Goal: Task Accomplishment & Management: Complete application form

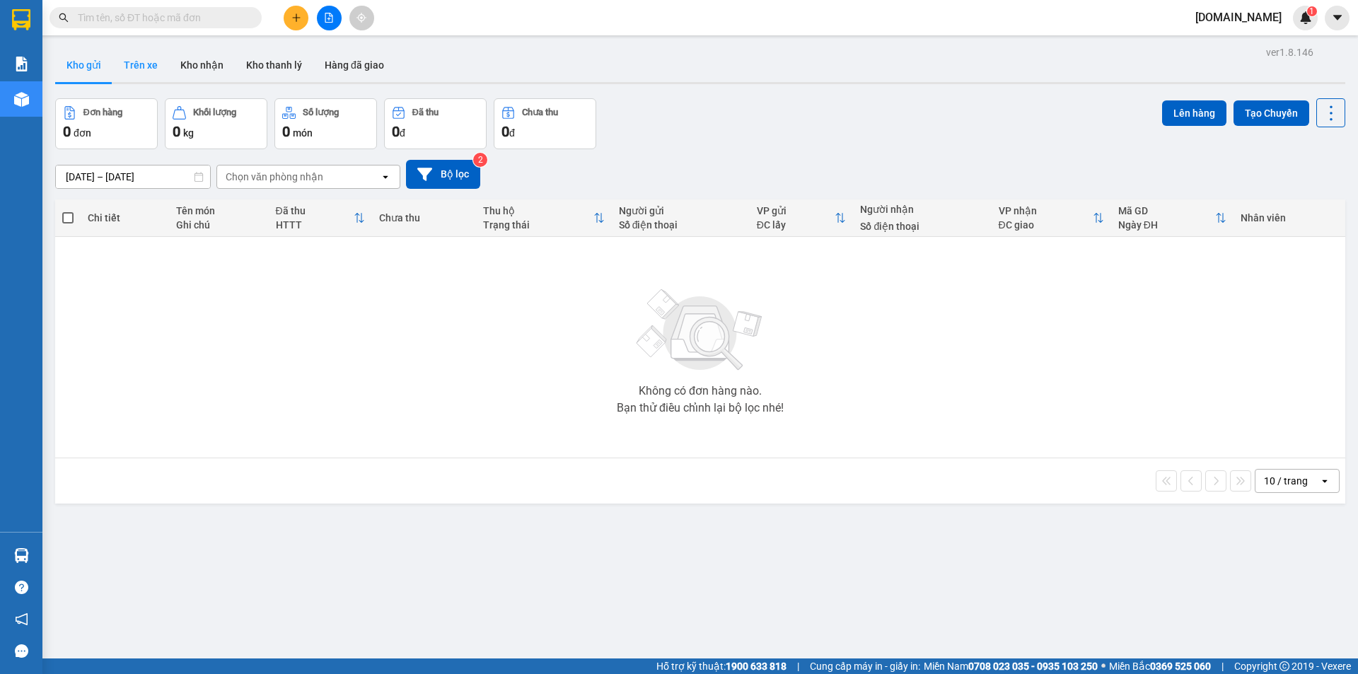
click at [138, 58] on button "Trên xe" at bounding box center [140, 65] width 57 height 34
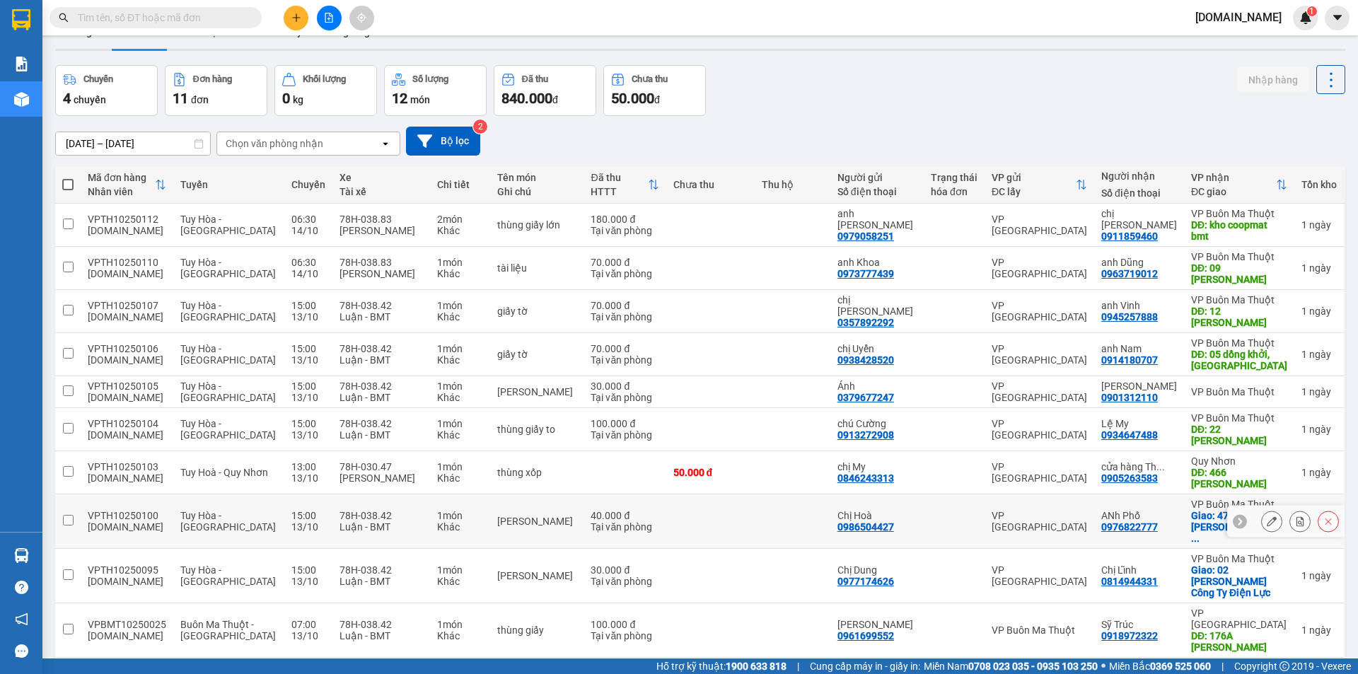
scroll to position [65, 0]
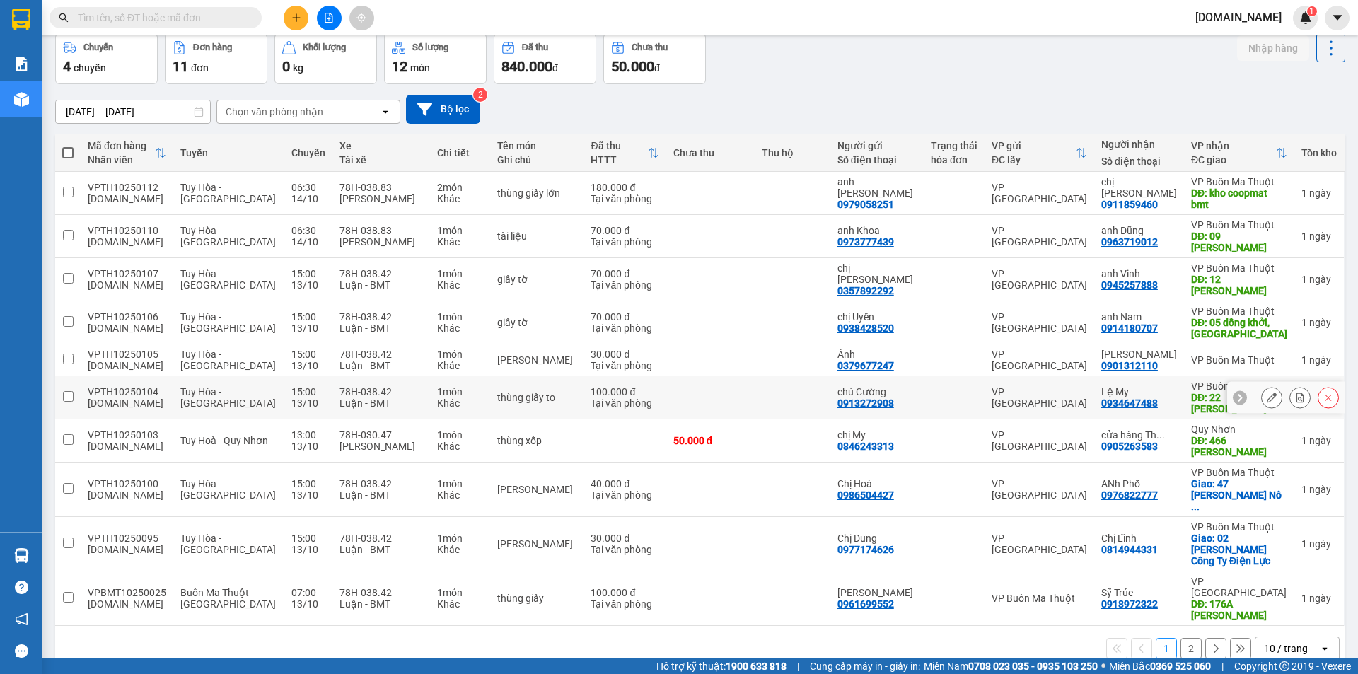
click at [802, 376] on td at bounding box center [793, 397] width 76 height 43
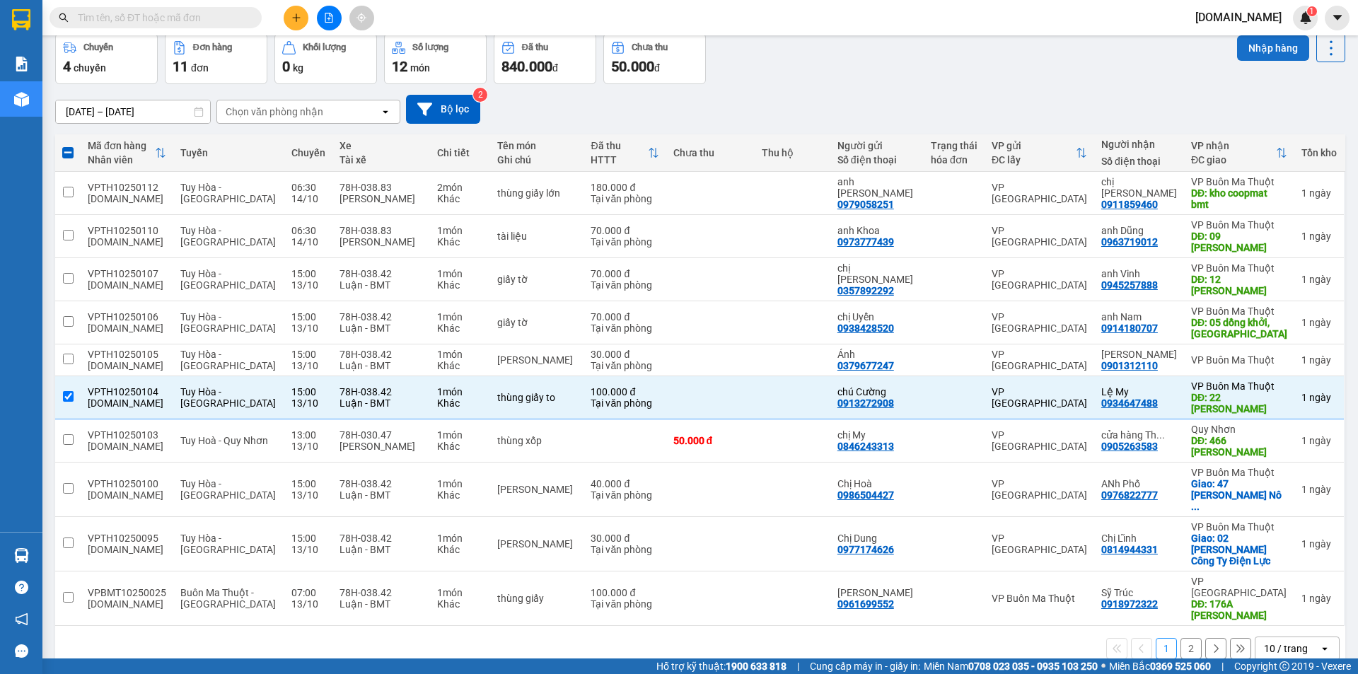
click at [1253, 41] on button "Nhập hàng" at bounding box center [1273, 47] width 72 height 25
checkbox input "false"
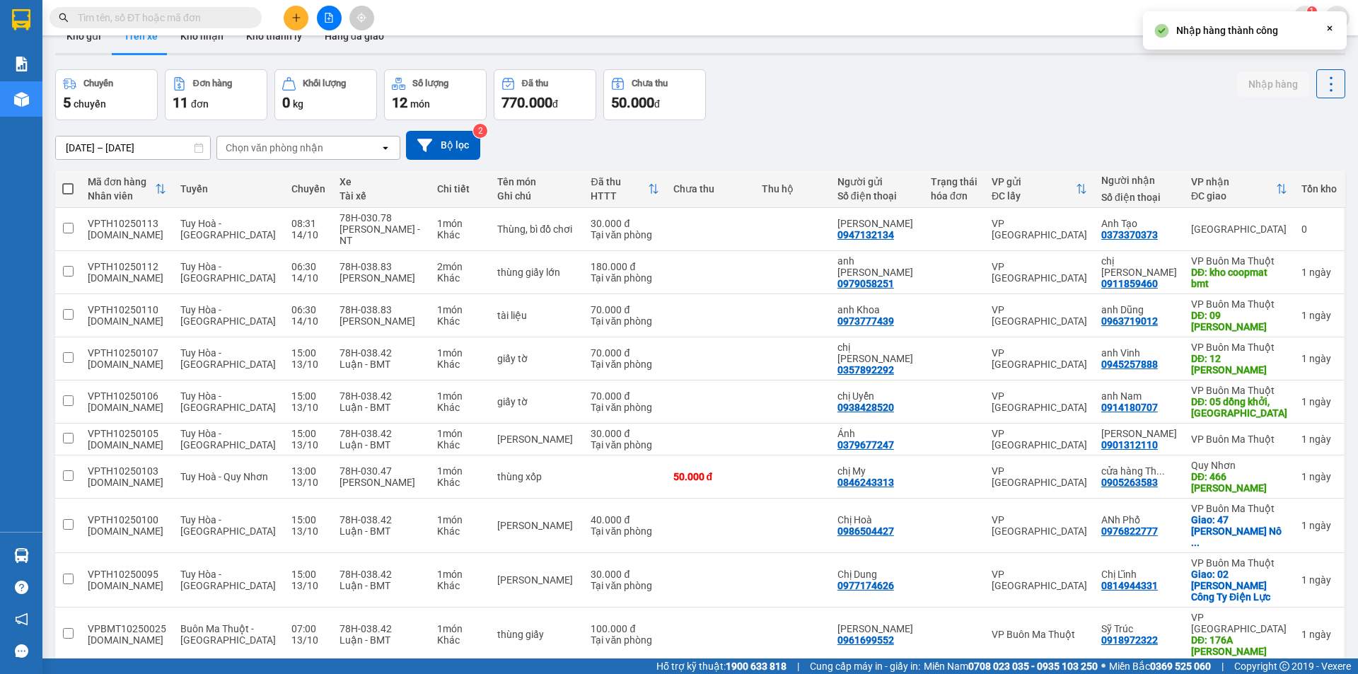
scroll to position [0, 0]
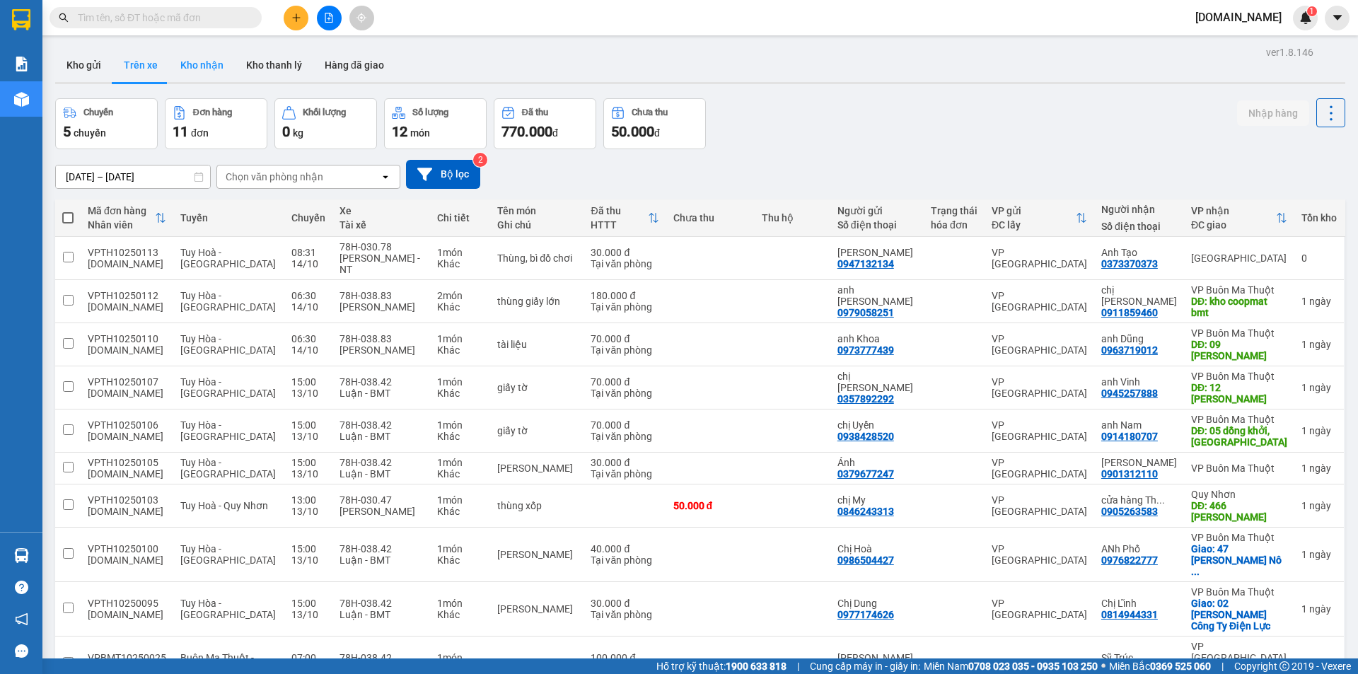
click at [201, 62] on button "Kho nhận" at bounding box center [202, 65] width 66 height 34
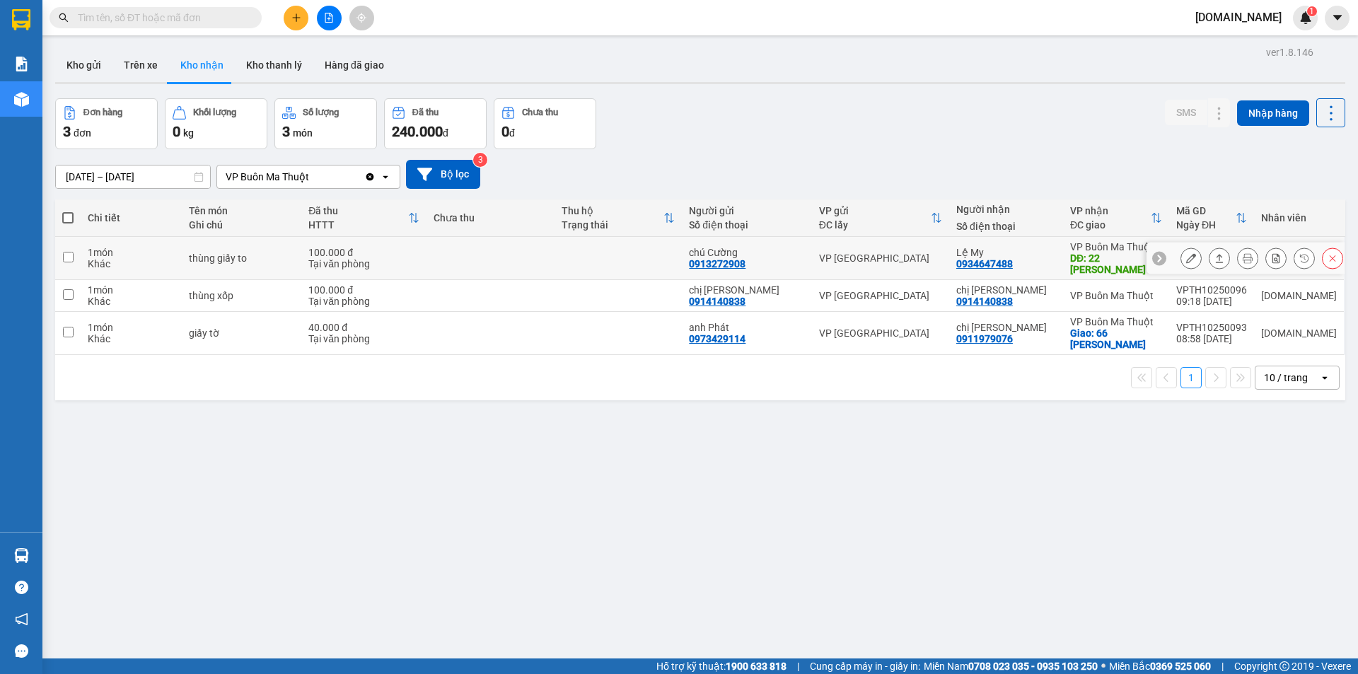
click at [624, 252] on td at bounding box center [618, 258] width 128 height 43
checkbox input "true"
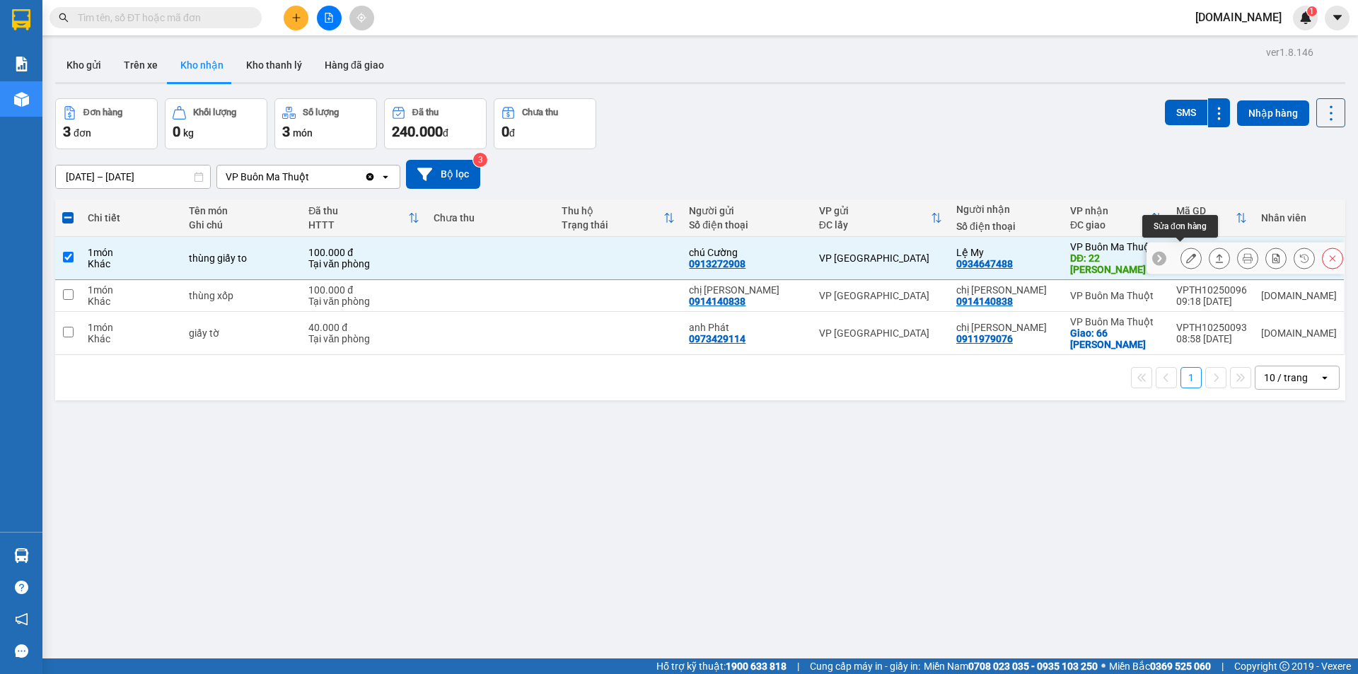
click at [1186, 254] on icon at bounding box center [1191, 258] width 10 height 10
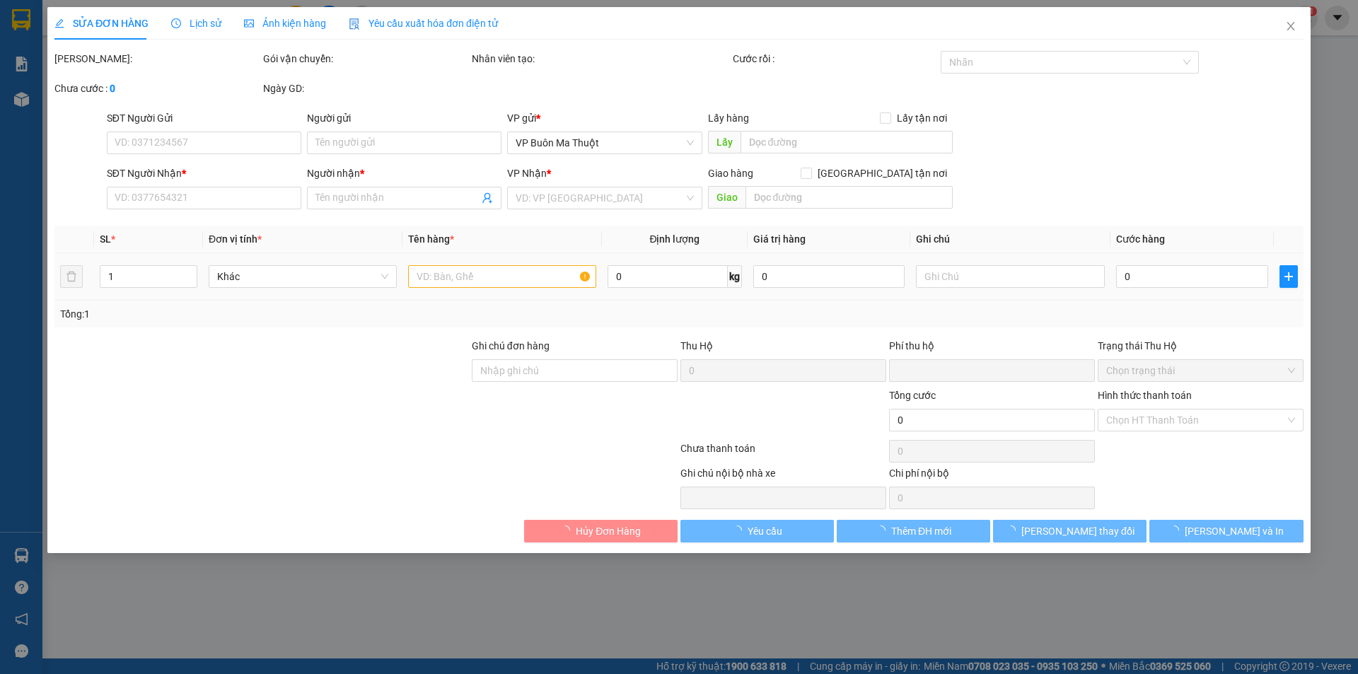
type input "0913272908"
type input "chú Cường"
type input "0934647488"
type input "Lệ My"
type input "22 [PERSON_NAME]"
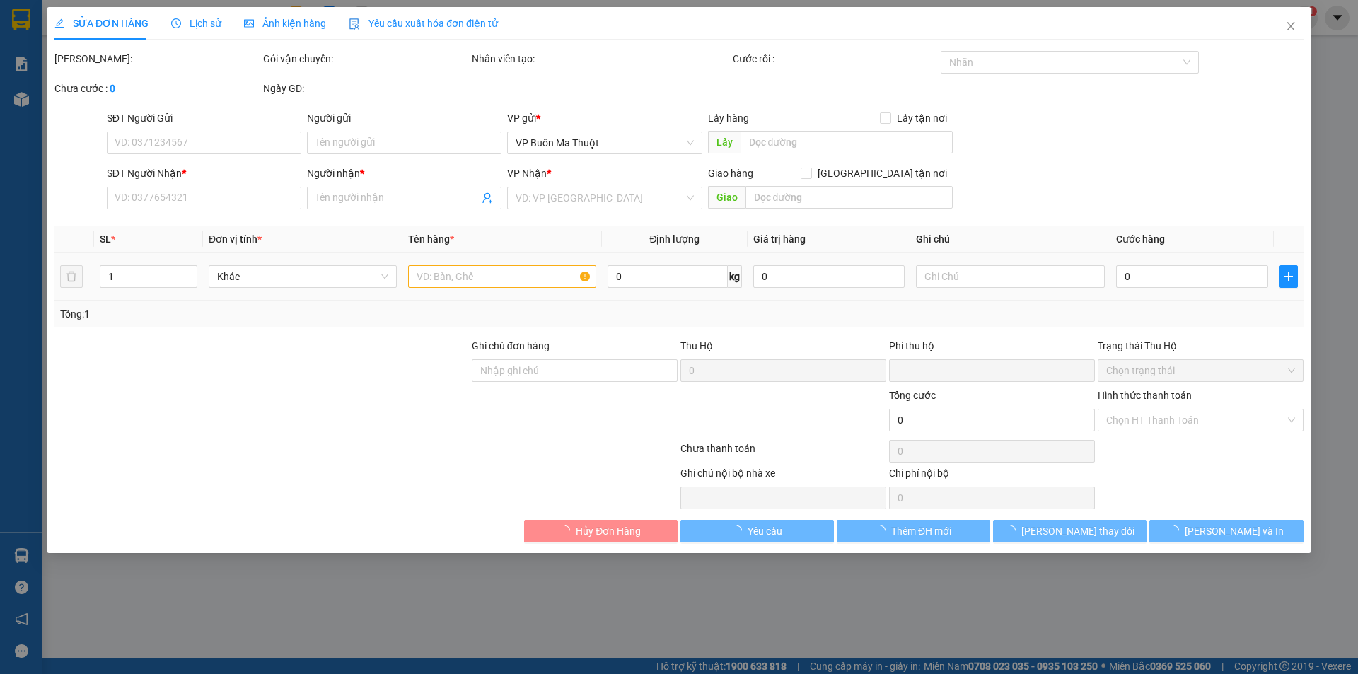
type input "0"
type input "100.000"
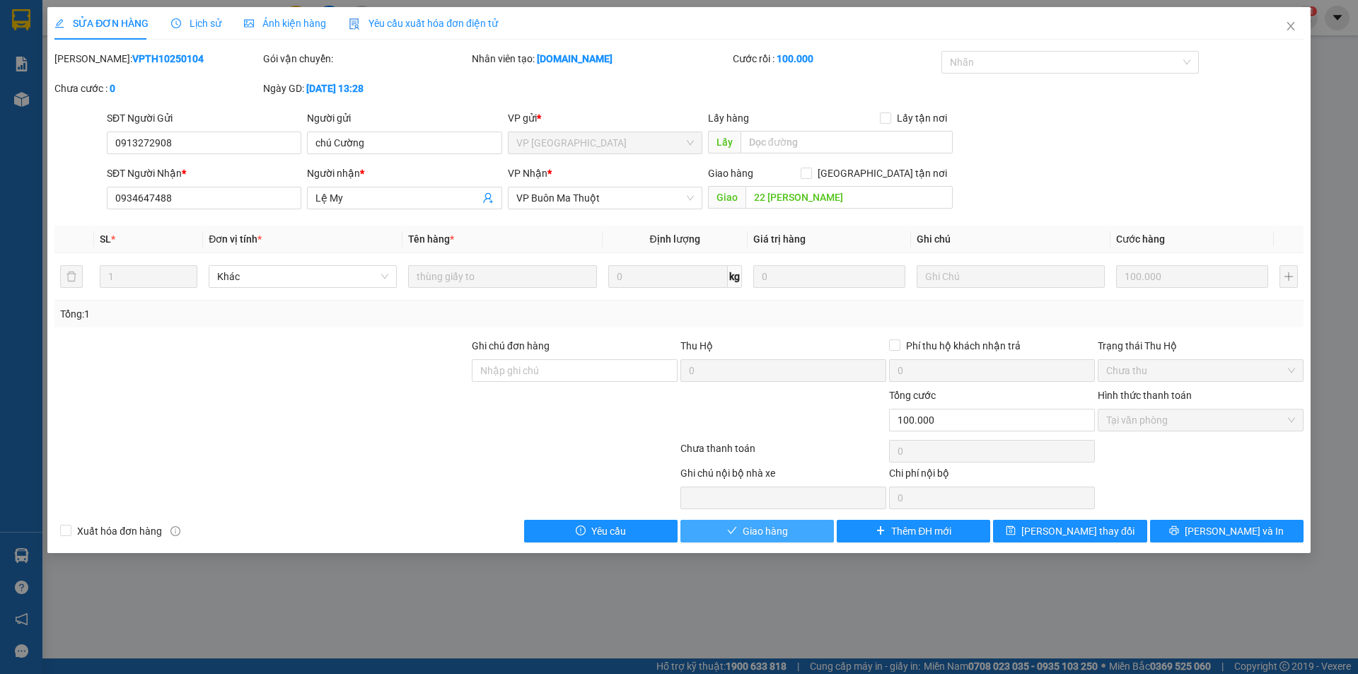
click at [759, 536] on span "Giao hàng" at bounding box center [765, 531] width 45 height 16
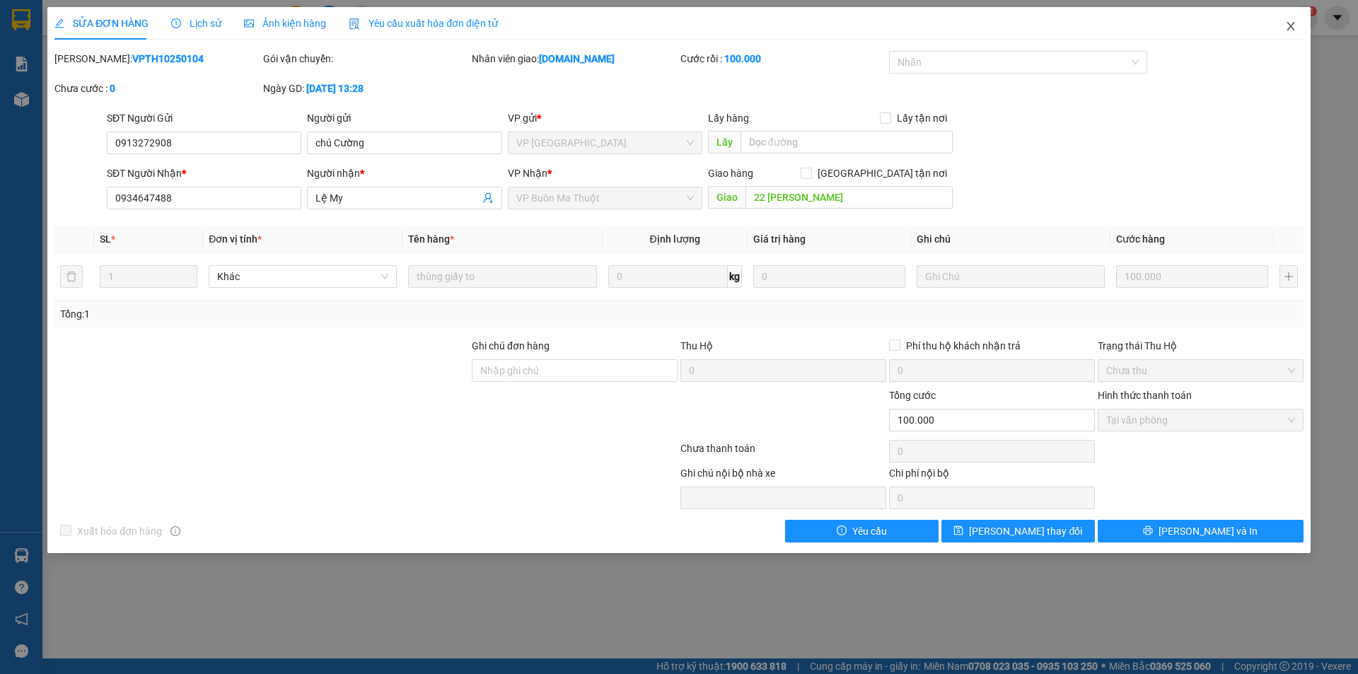
click at [1297, 18] on span "Close" at bounding box center [1291, 27] width 40 height 40
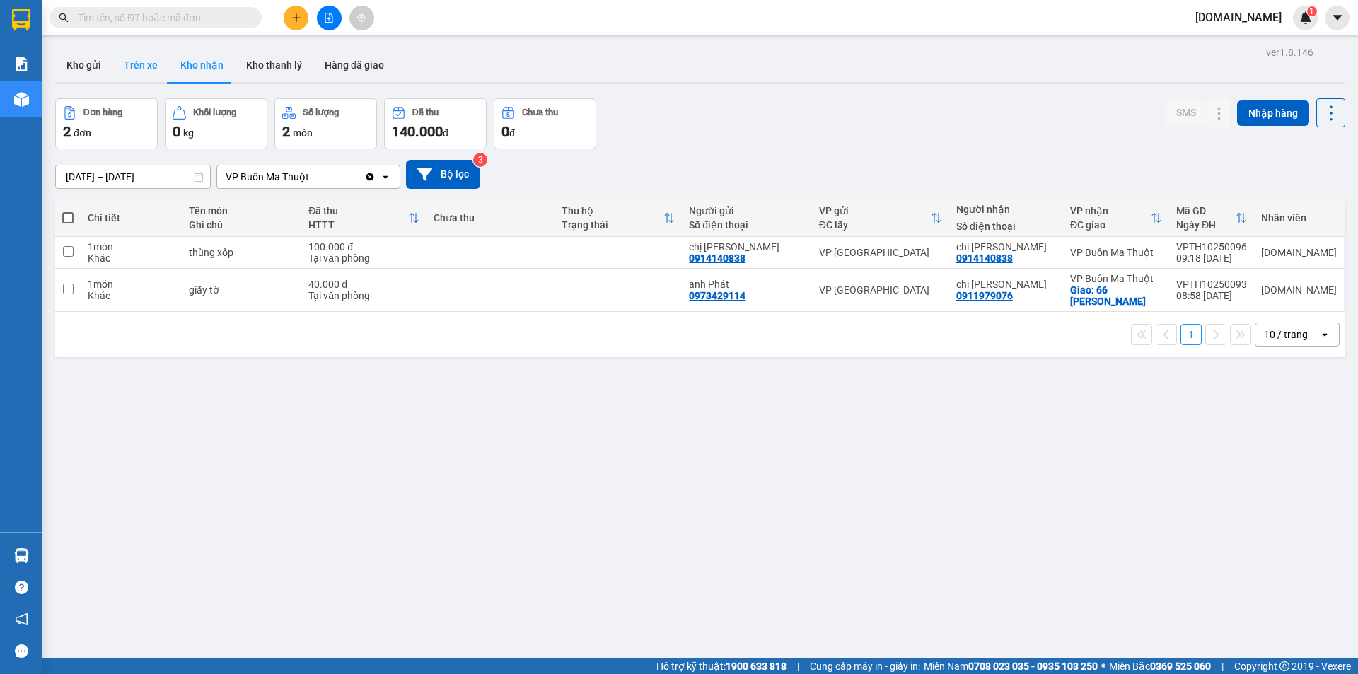
click at [133, 71] on button "Trên xe" at bounding box center [140, 65] width 57 height 34
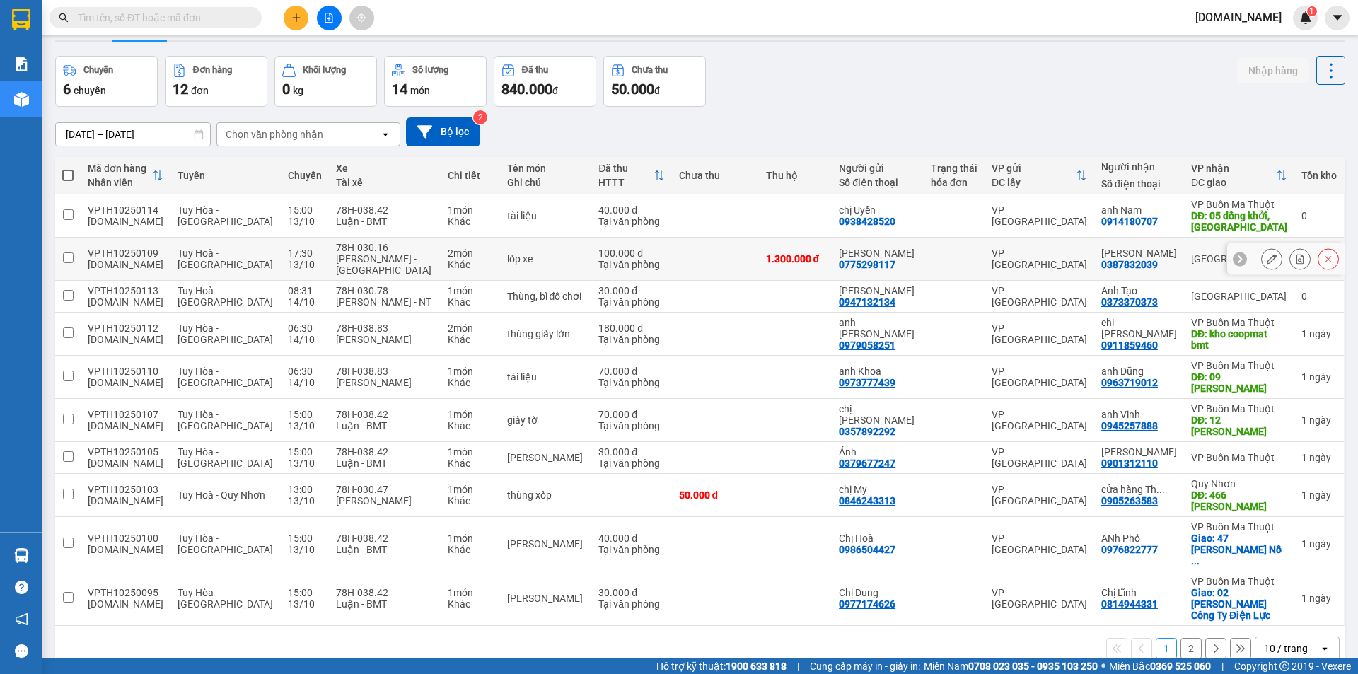
scroll to position [65, 0]
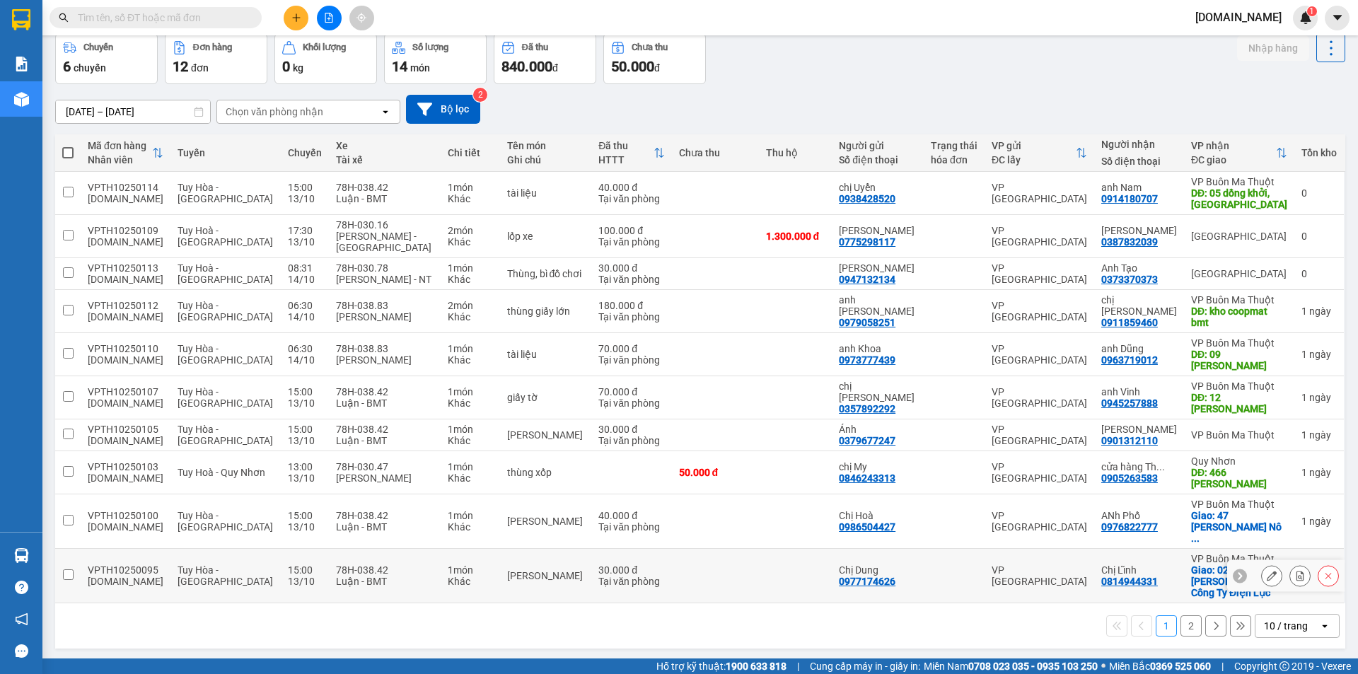
click at [797, 549] on td at bounding box center [796, 576] width 74 height 54
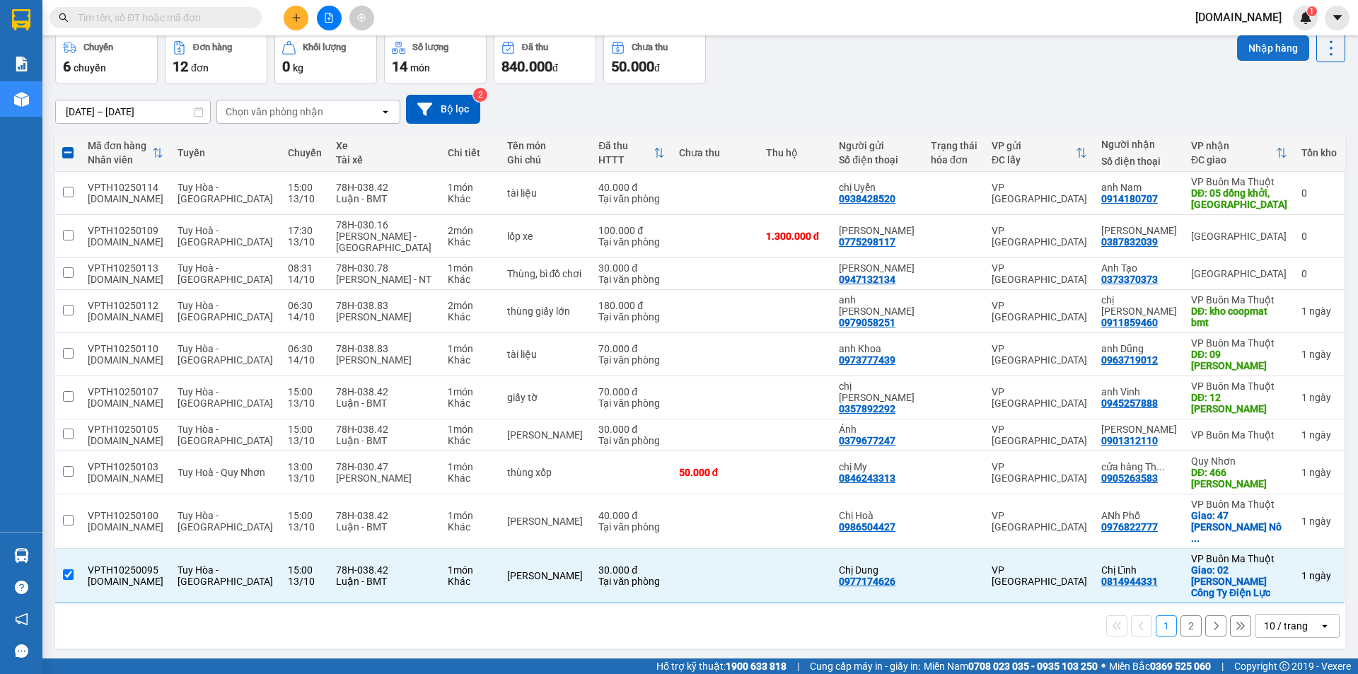
click at [1256, 49] on button "Nhập hàng" at bounding box center [1273, 47] width 72 height 25
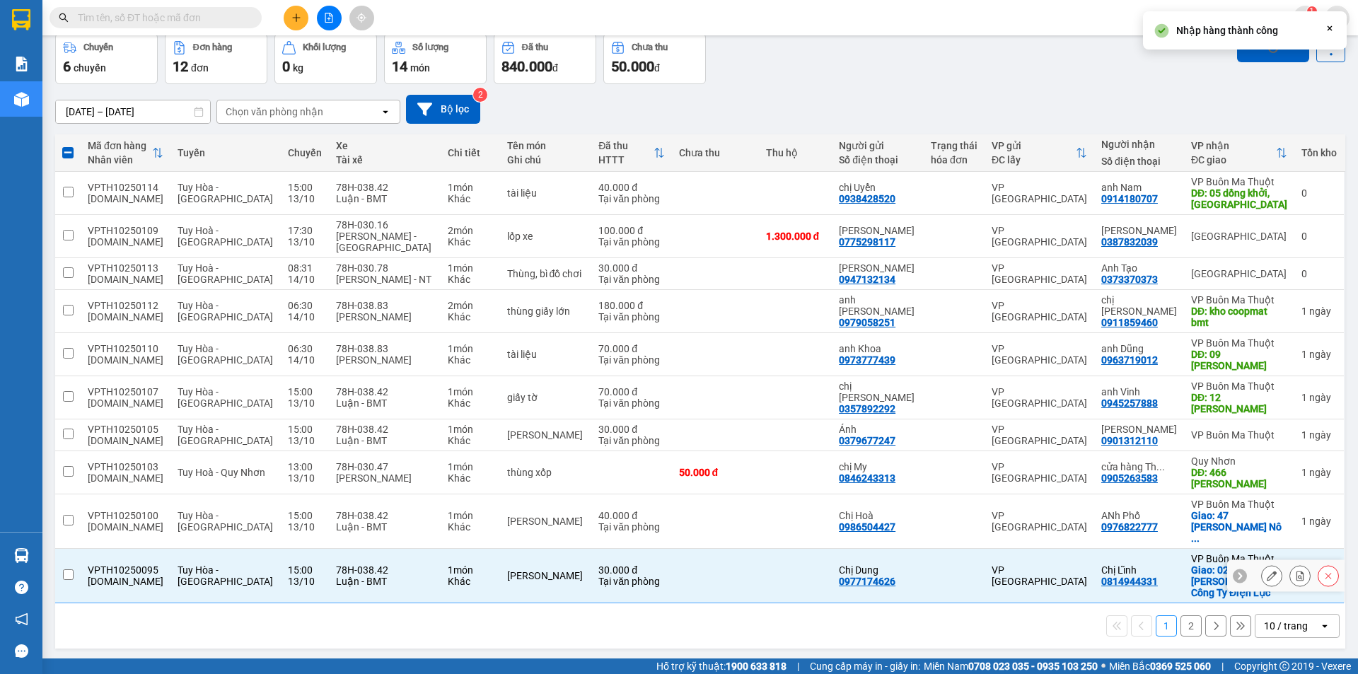
checkbox input "false"
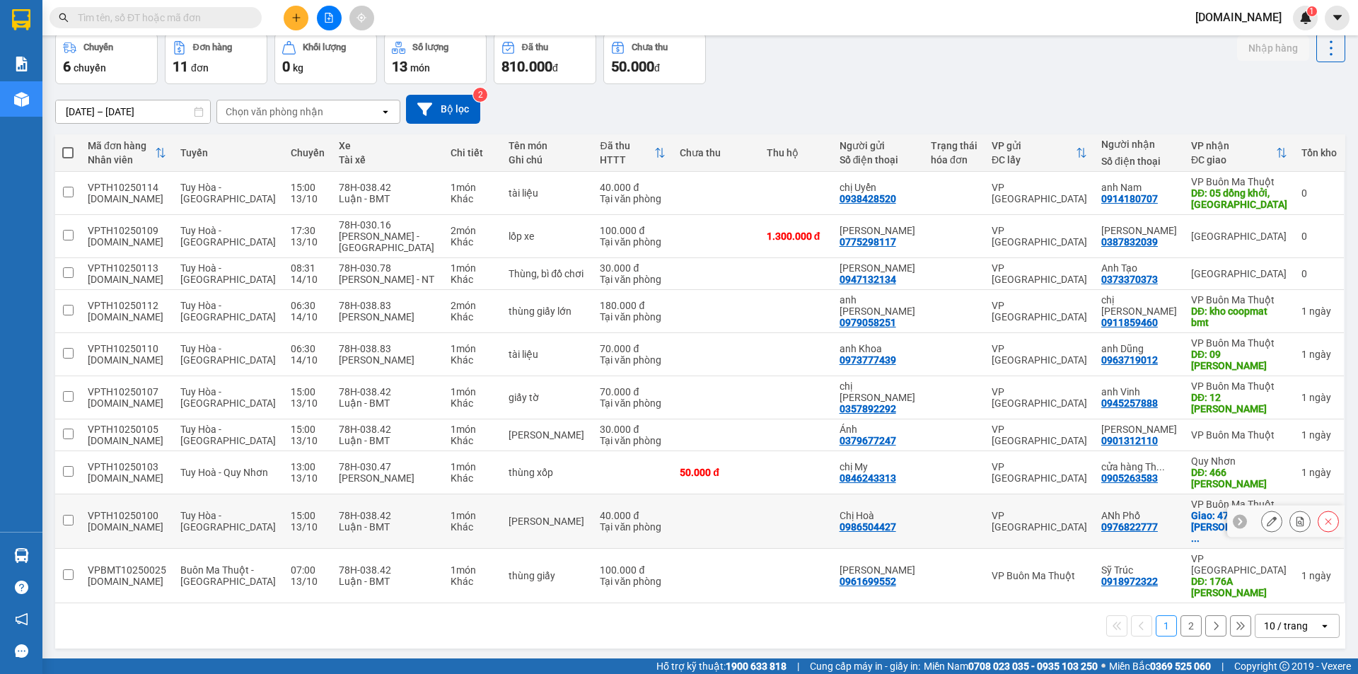
click at [718, 504] on td at bounding box center [716, 521] width 86 height 54
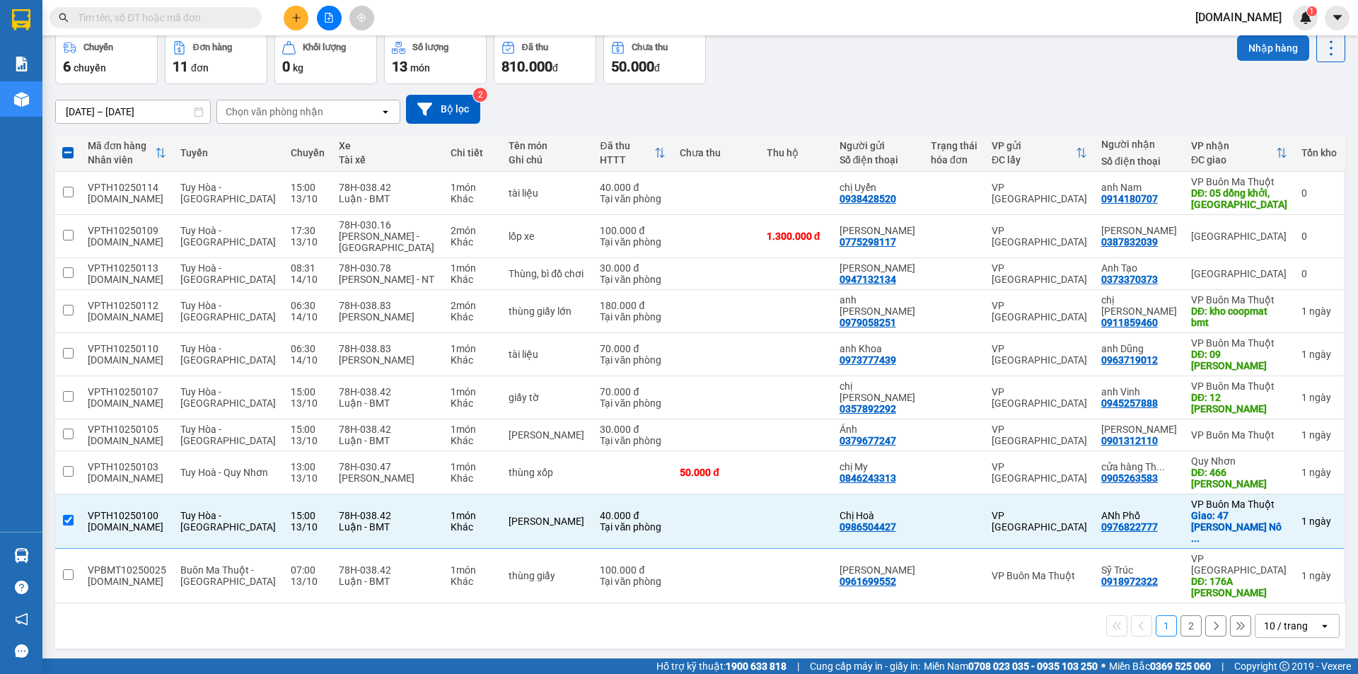
click at [1263, 43] on button "Nhập hàng" at bounding box center [1273, 47] width 72 height 25
checkbox input "false"
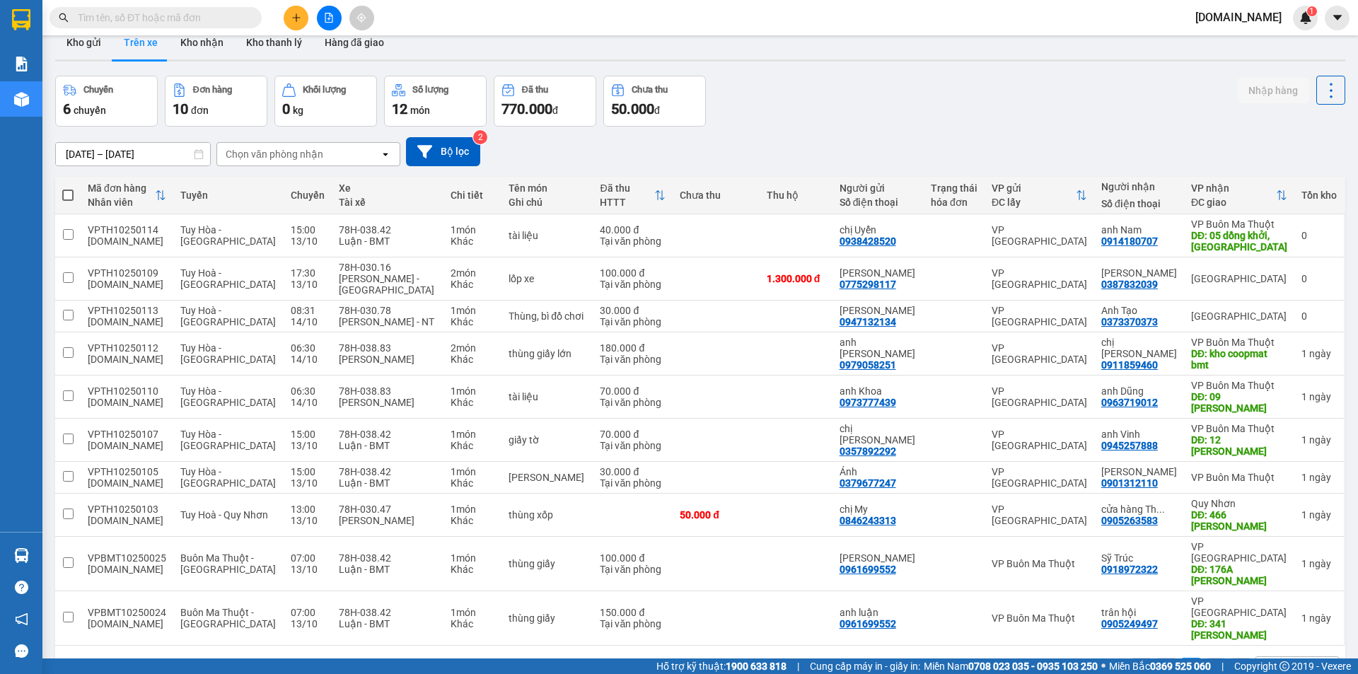
scroll to position [0, 0]
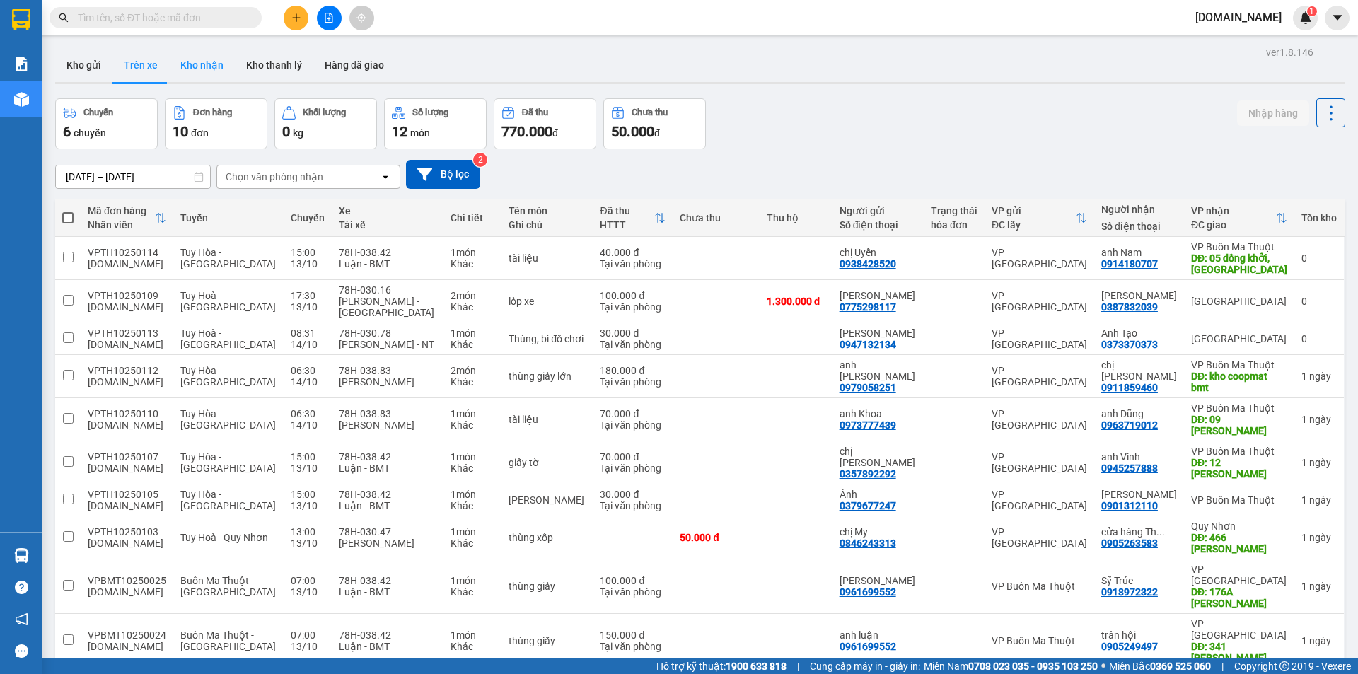
click at [199, 59] on button "Kho nhận" at bounding box center [202, 65] width 66 height 34
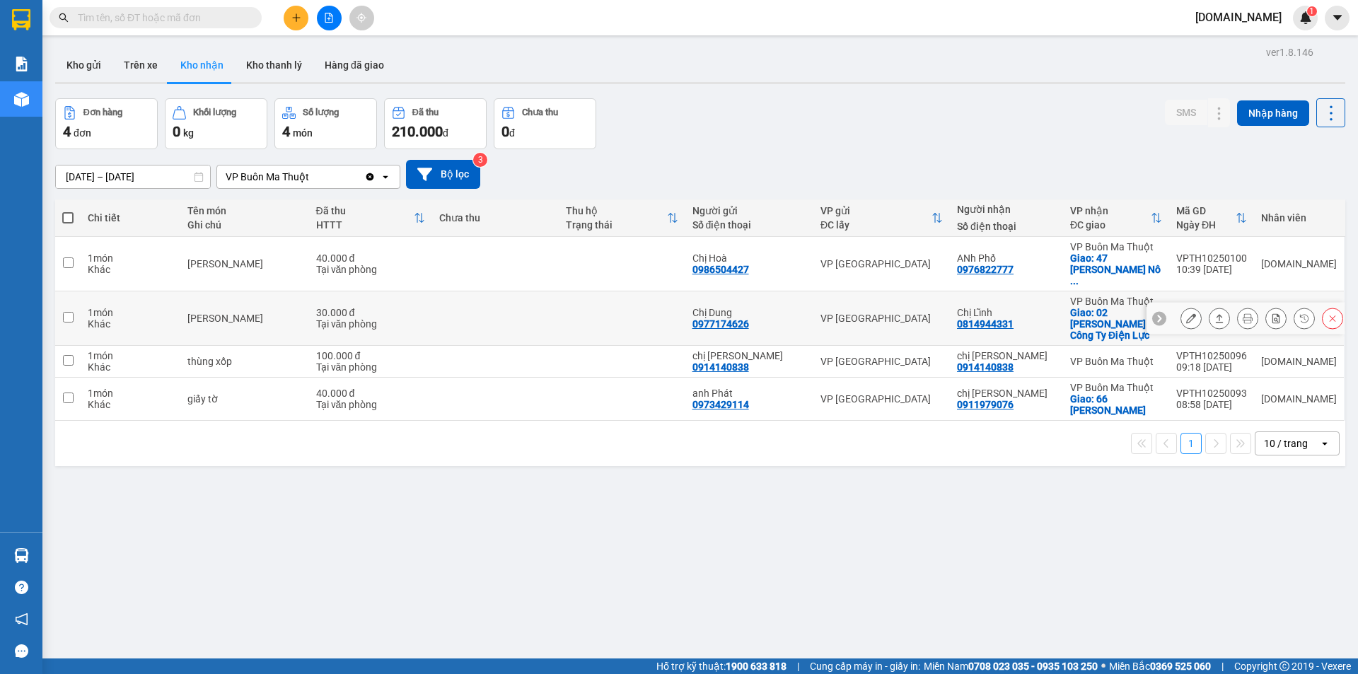
click at [477, 296] on td at bounding box center [495, 318] width 127 height 54
checkbox input "true"
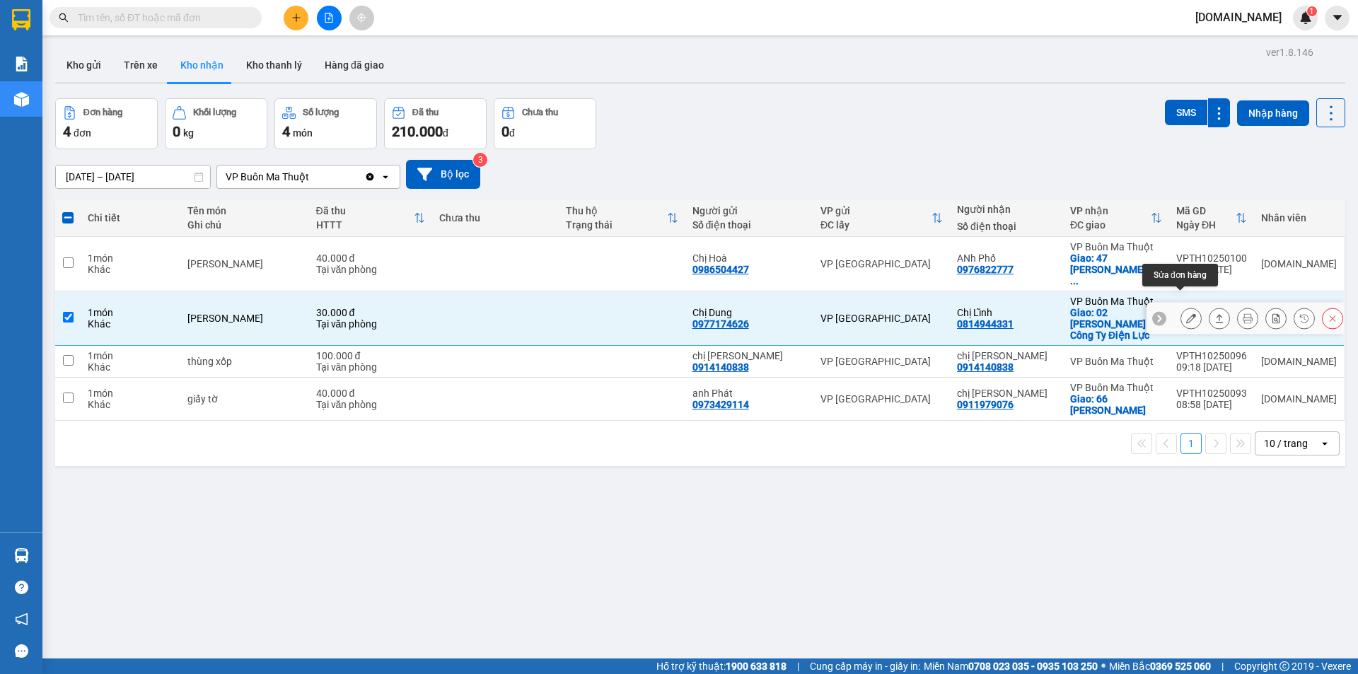
click at [1186, 313] on icon at bounding box center [1191, 318] width 10 height 10
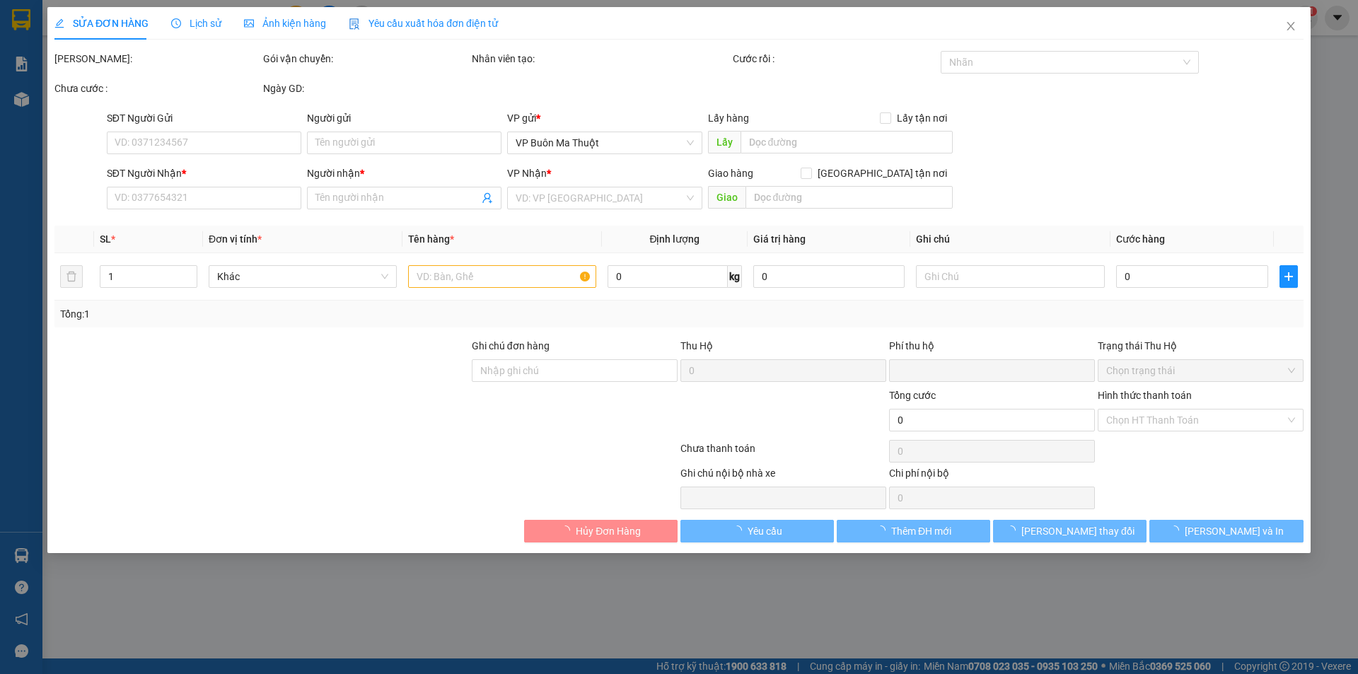
type input "0977174626"
type input "Chị Dung"
type input "0814944331"
type input "Chị Lĩnh"
checkbox input "true"
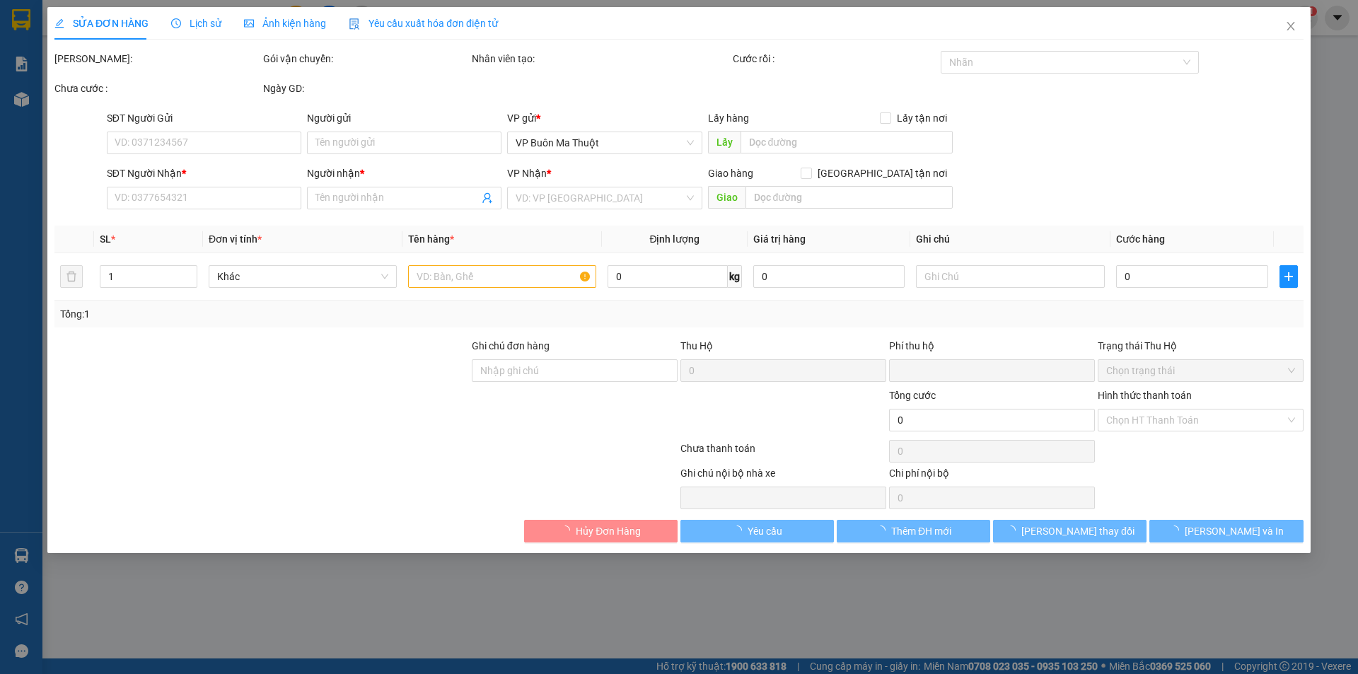
type input "02 [PERSON_NAME] Công Ty Điện Lực"
type input "0"
type input "30.000"
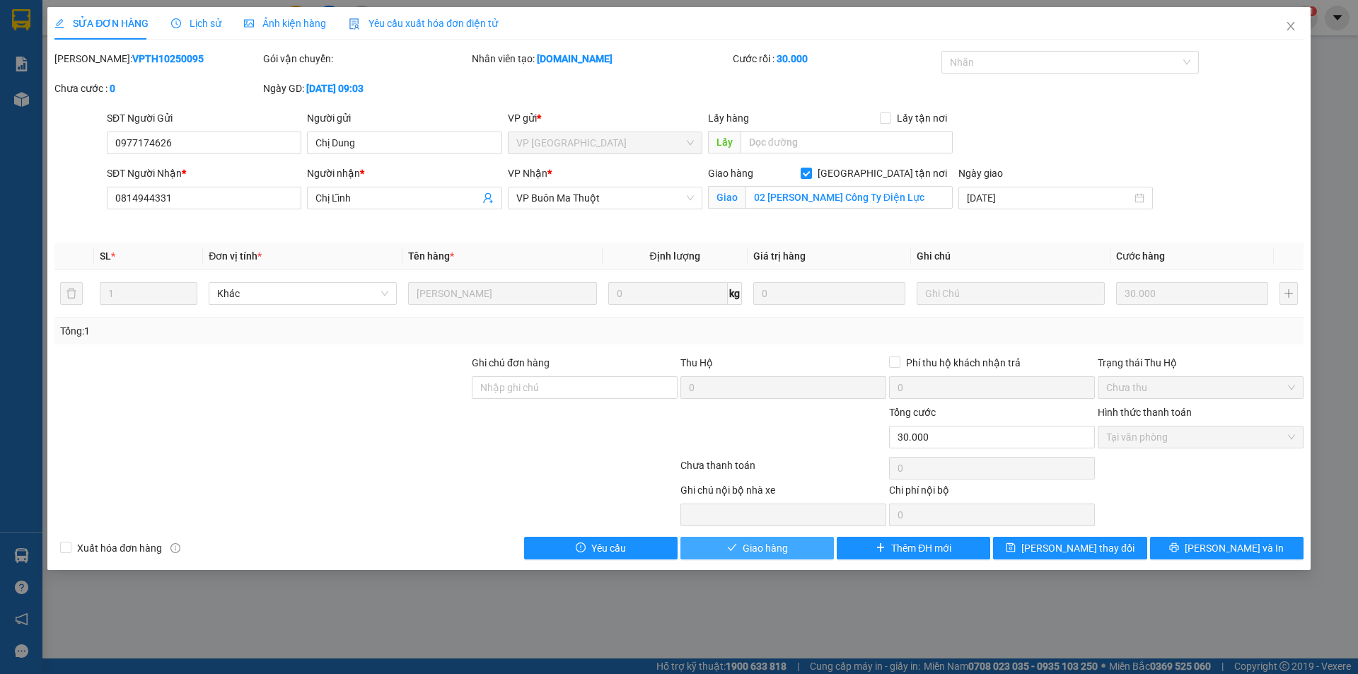
click at [793, 553] on button "Giao hàng" at bounding box center [756, 548] width 153 height 23
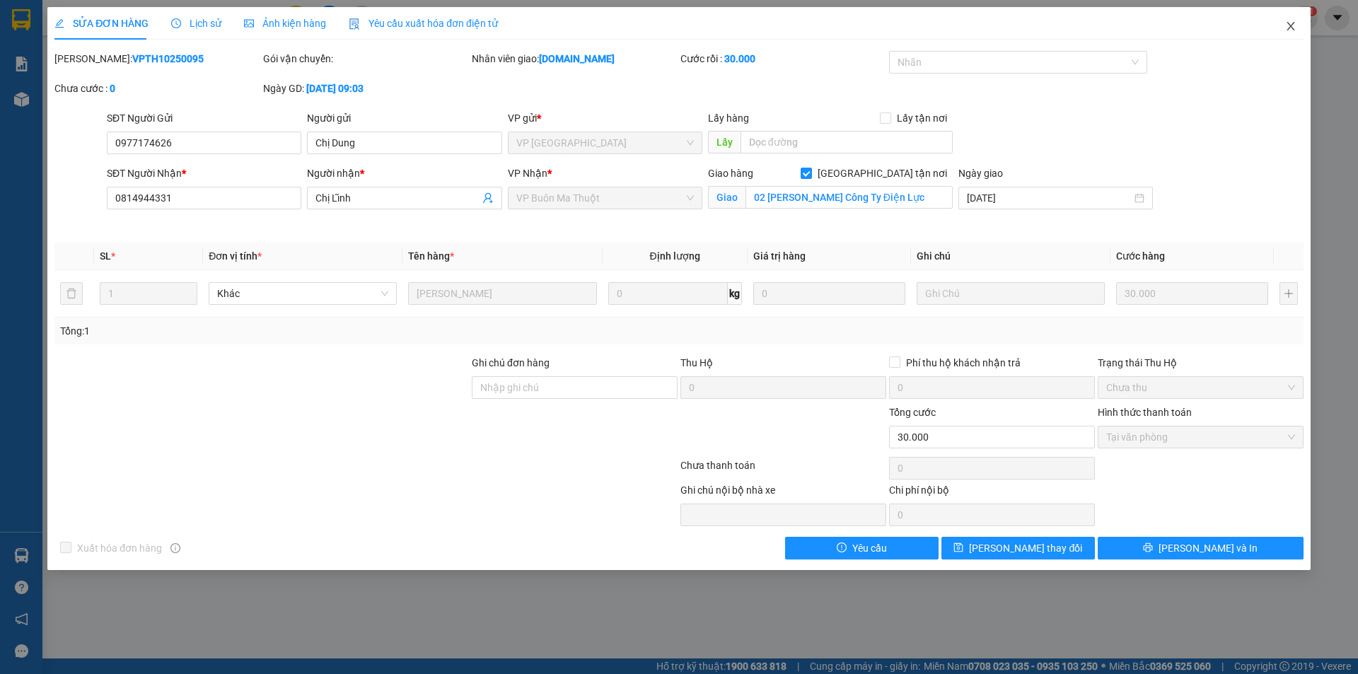
click at [1291, 25] on icon "close" at bounding box center [1290, 26] width 8 height 8
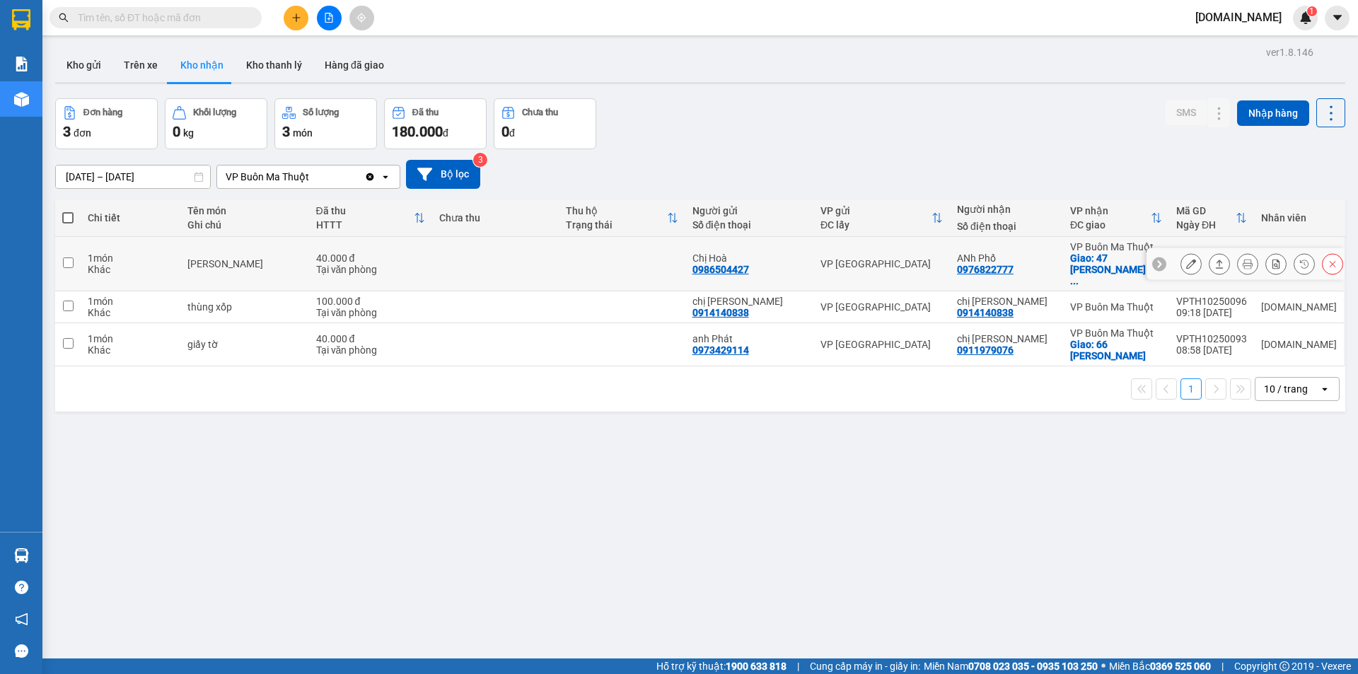
click at [462, 254] on td at bounding box center [495, 264] width 127 height 54
checkbox input "true"
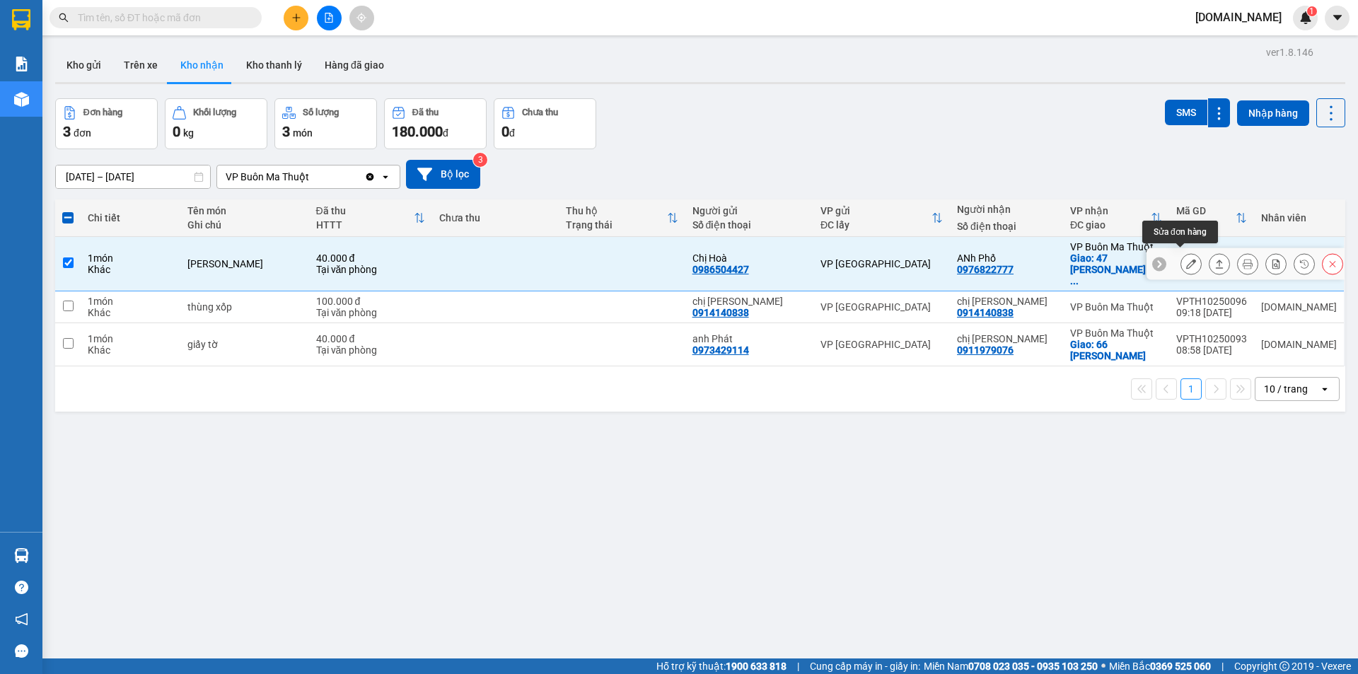
click at [1186, 259] on icon at bounding box center [1191, 264] width 10 height 10
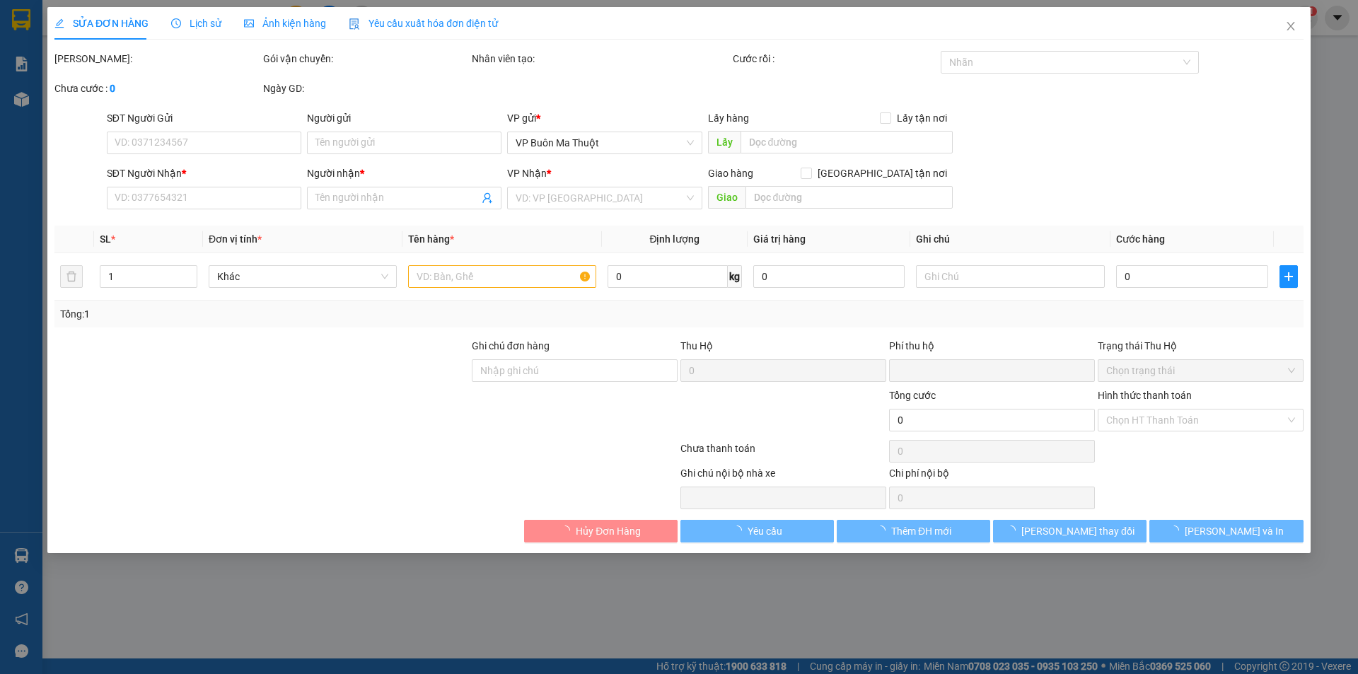
type input "0986504427"
type input "Chị Hoà"
type input "0976822777"
type input "ANh Phố"
checkbox input "true"
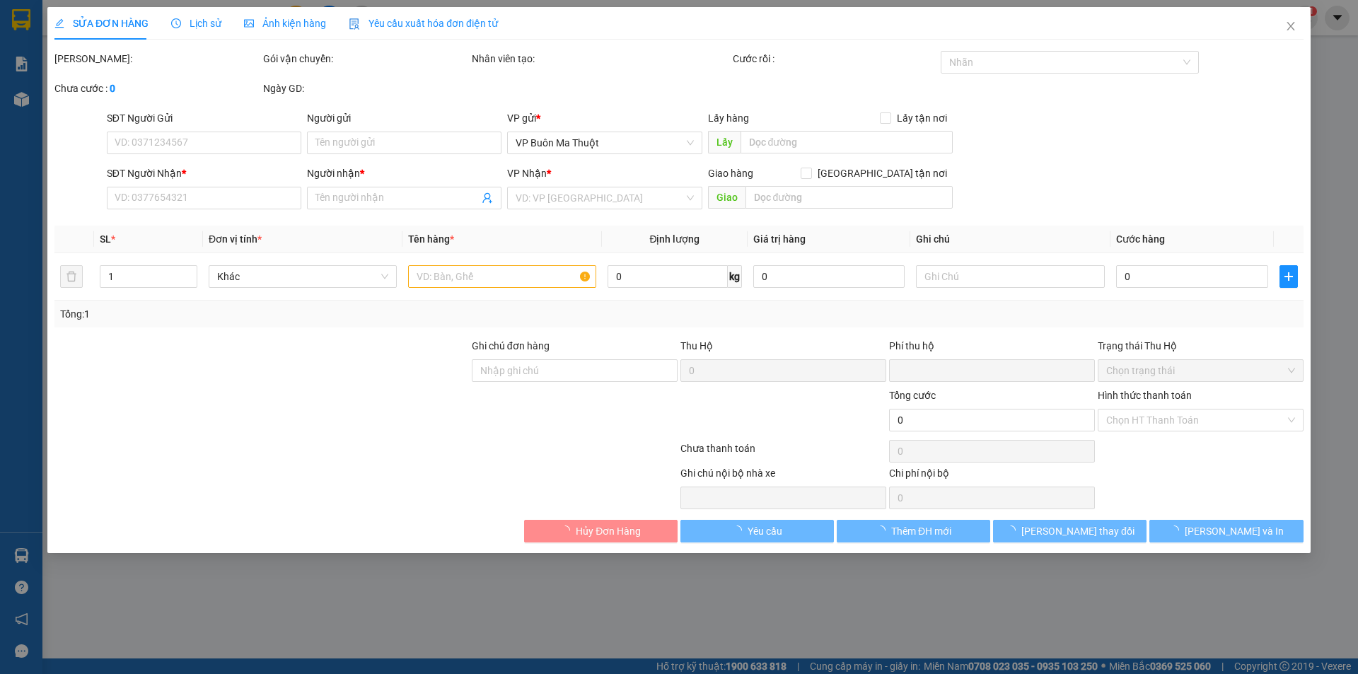
type input "47 [PERSON_NAME] Thành Sở Nông Nghiệp và [PERSON_NAME]"
type input "0"
type input "40.000"
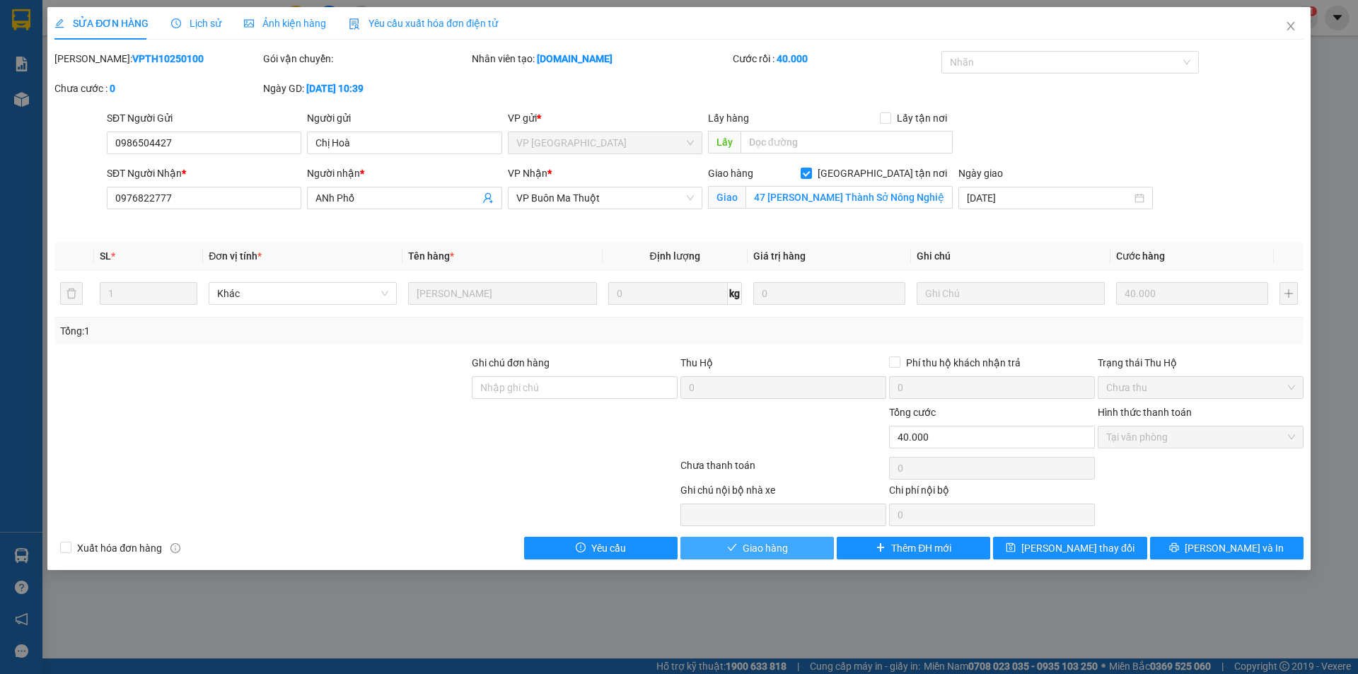
click at [802, 552] on button "Giao hàng" at bounding box center [756, 548] width 153 height 23
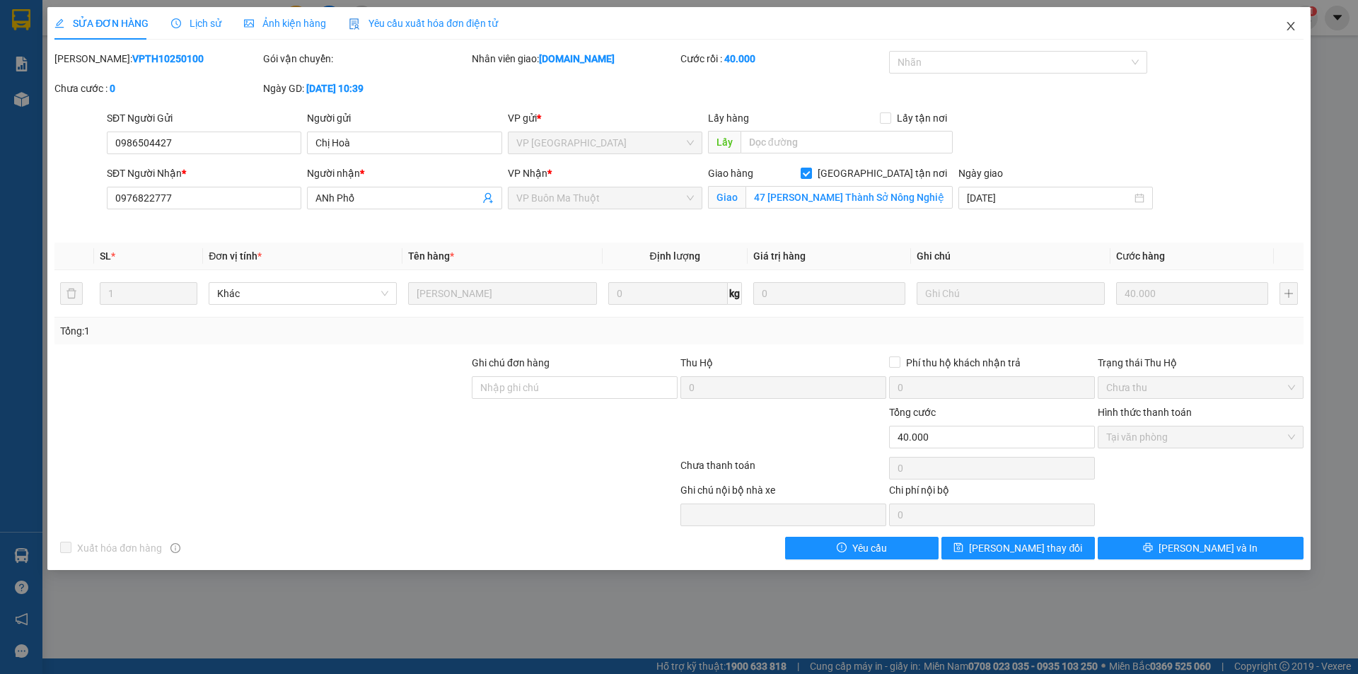
click at [1296, 25] on icon "close" at bounding box center [1290, 26] width 11 height 11
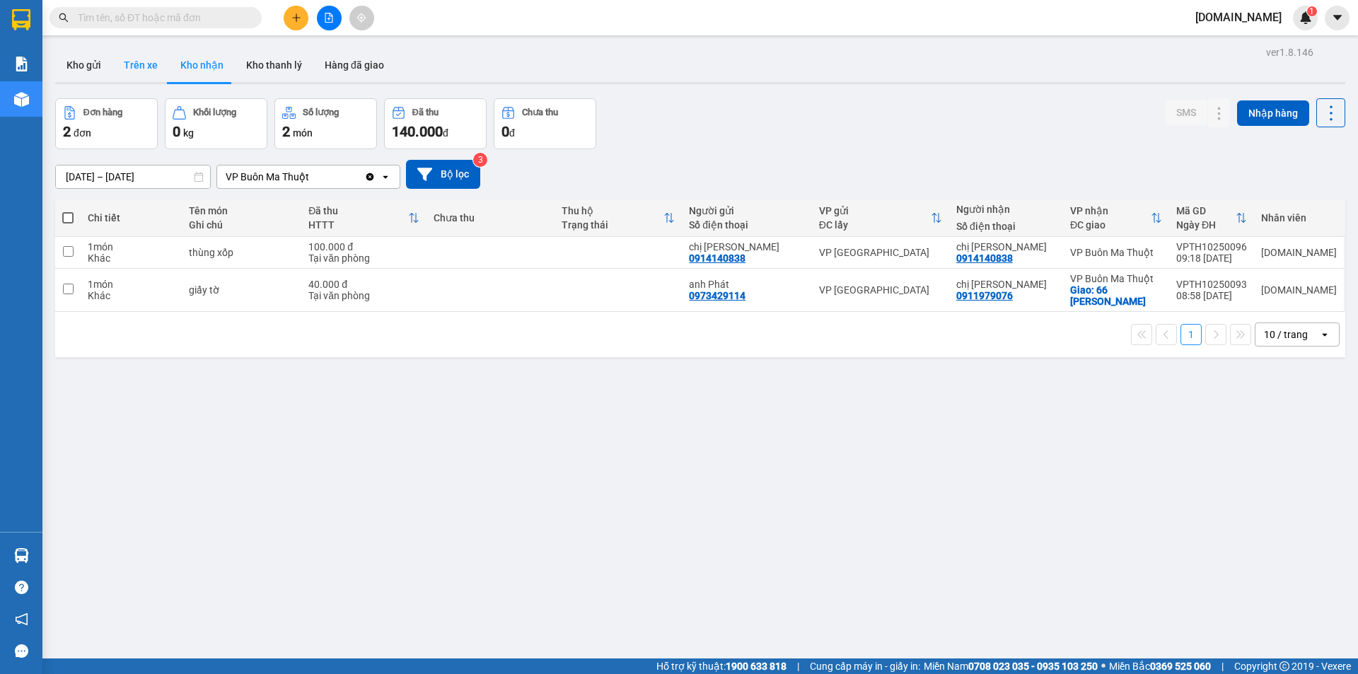
click at [143, 67] on button "Trên xe" at bounding box center [140, 65] width 57 height 34
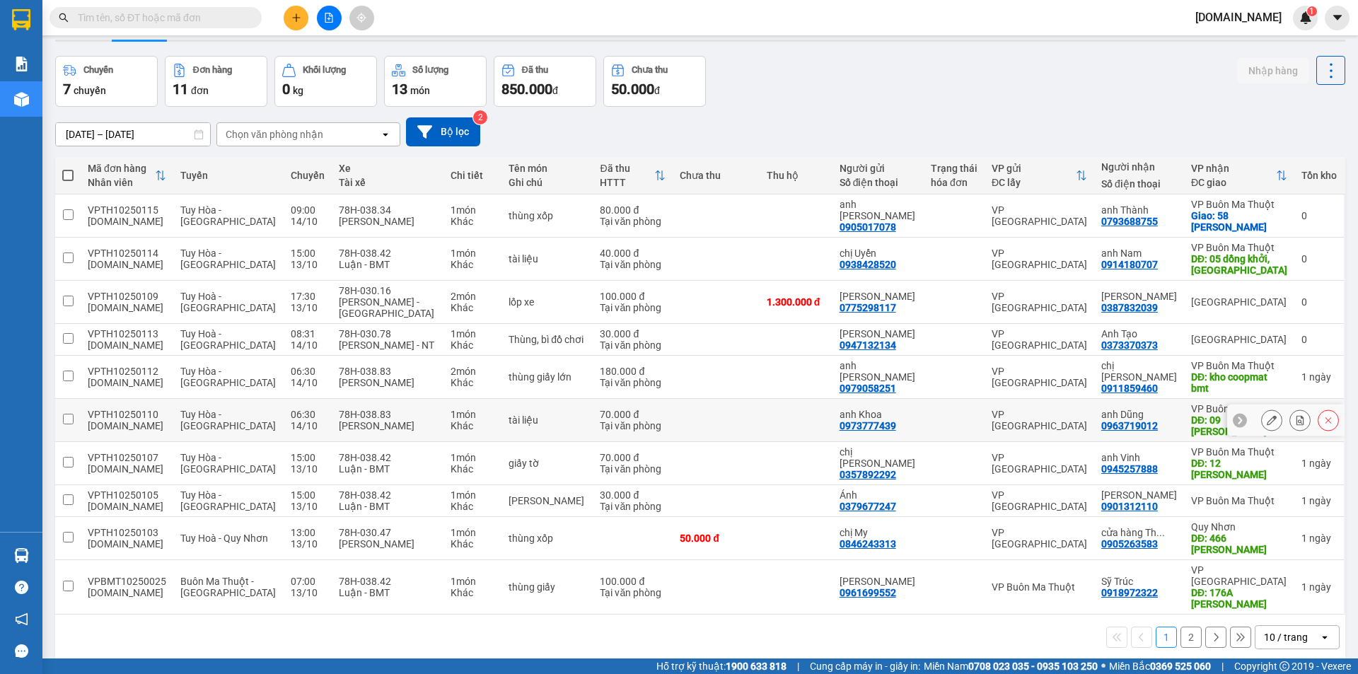
scroll to position [65, 0]
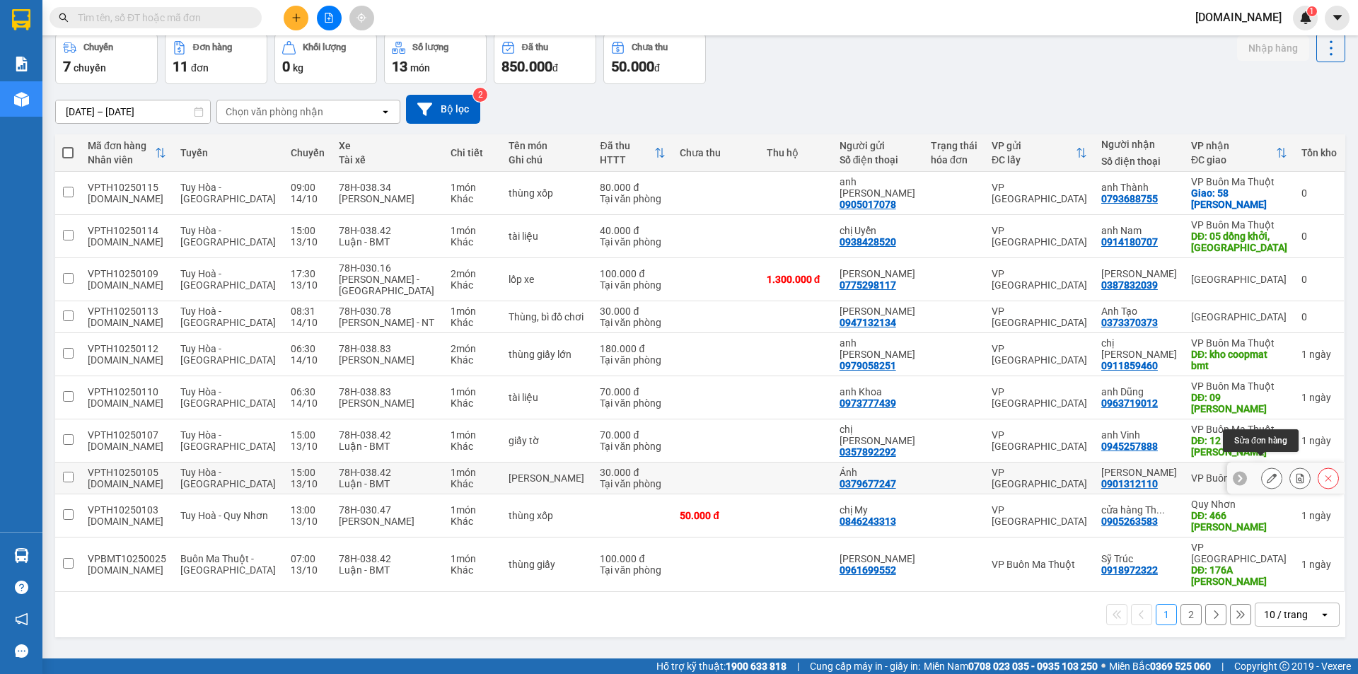
click at [1267, 473] on icon at bounding box center [1272, 478] width 10 height 10
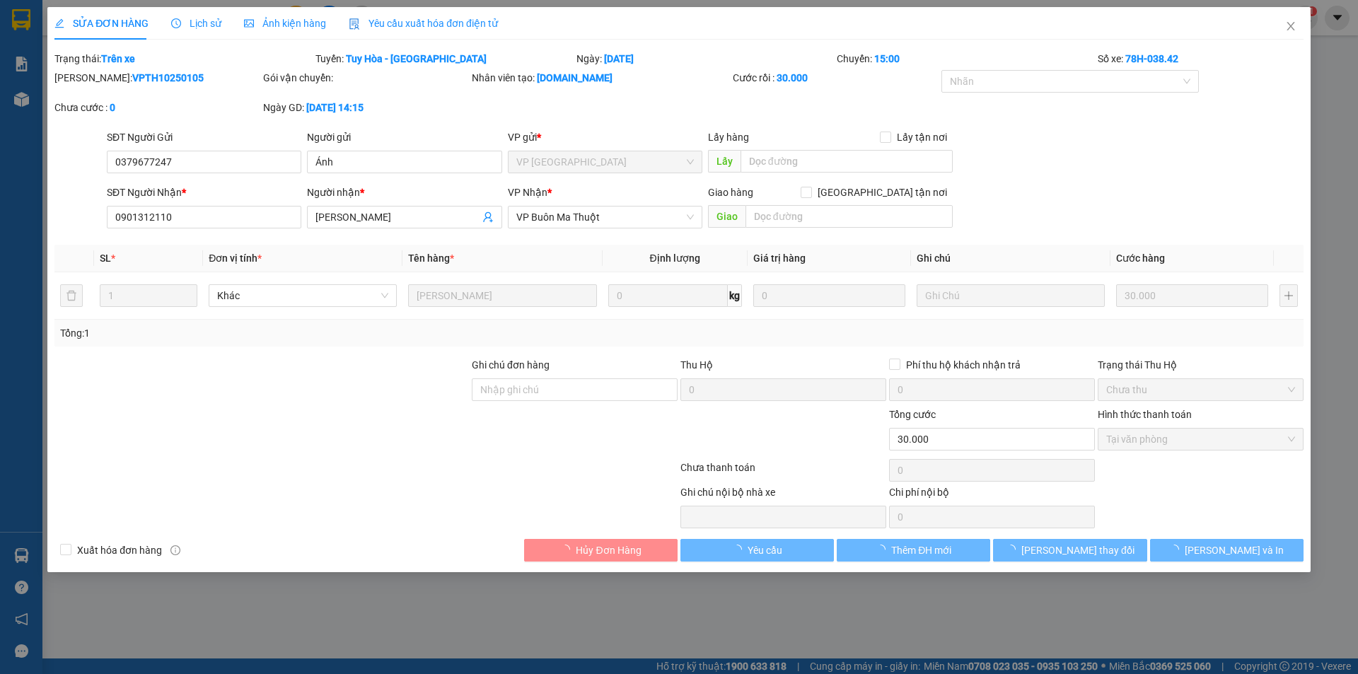
type input "0379677247"
type input "Ánh"
type input "0901312110"
type input "[PERSON_NAME]"
type input "0"
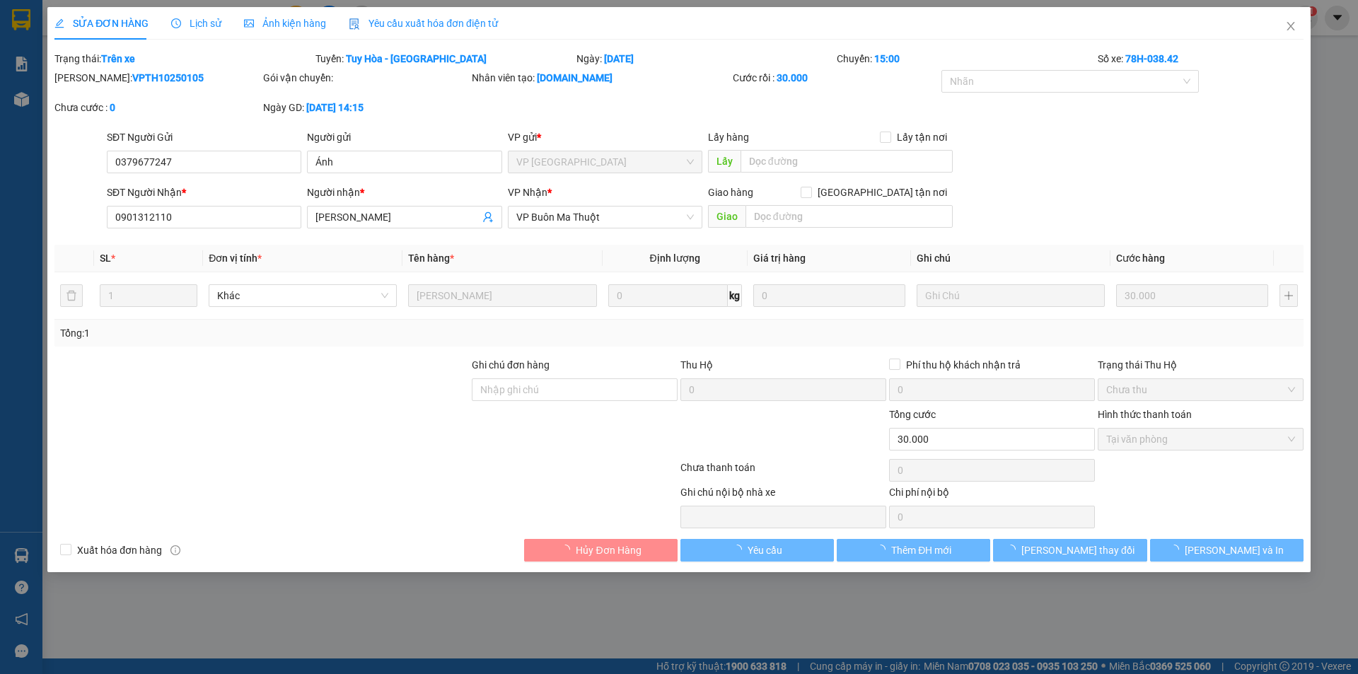
type input "30.000"
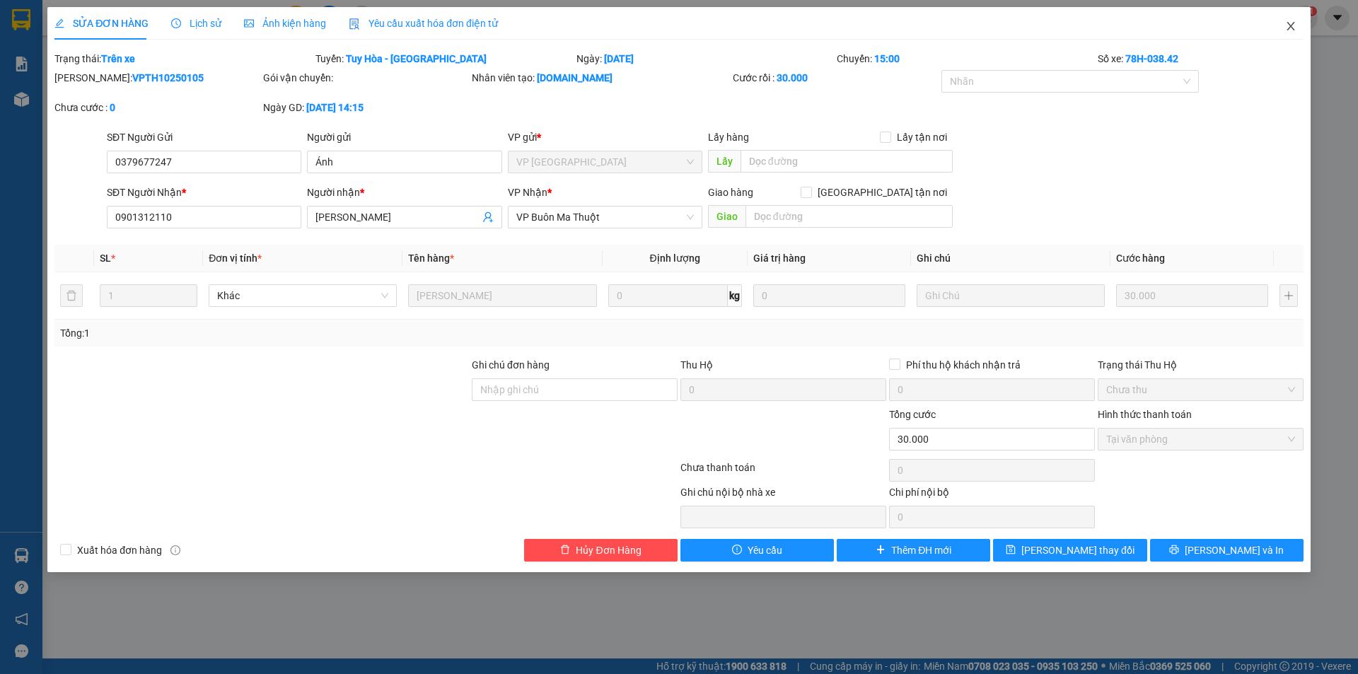
click at [1291, 26] on icon "close" at bounding box center [1290, 26] width 8 height 8
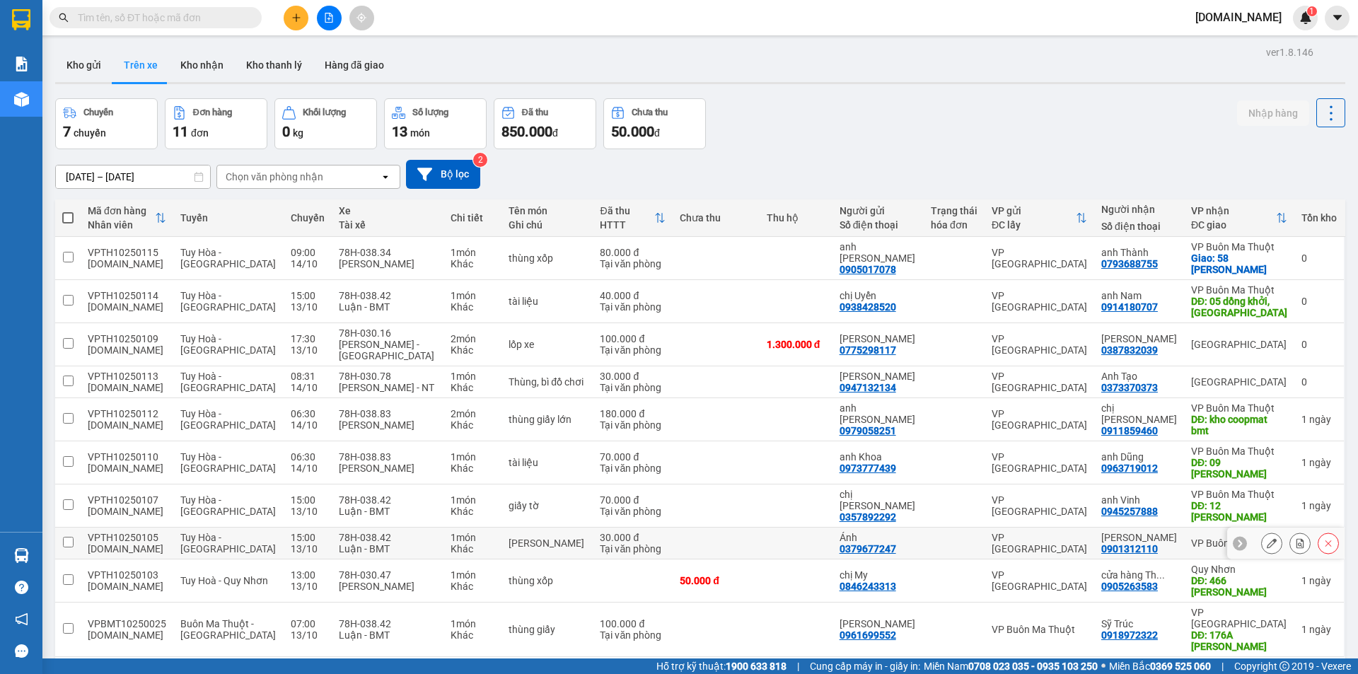
click at [699, 528] on td at bounding box center [716, 544] width 86 height 32
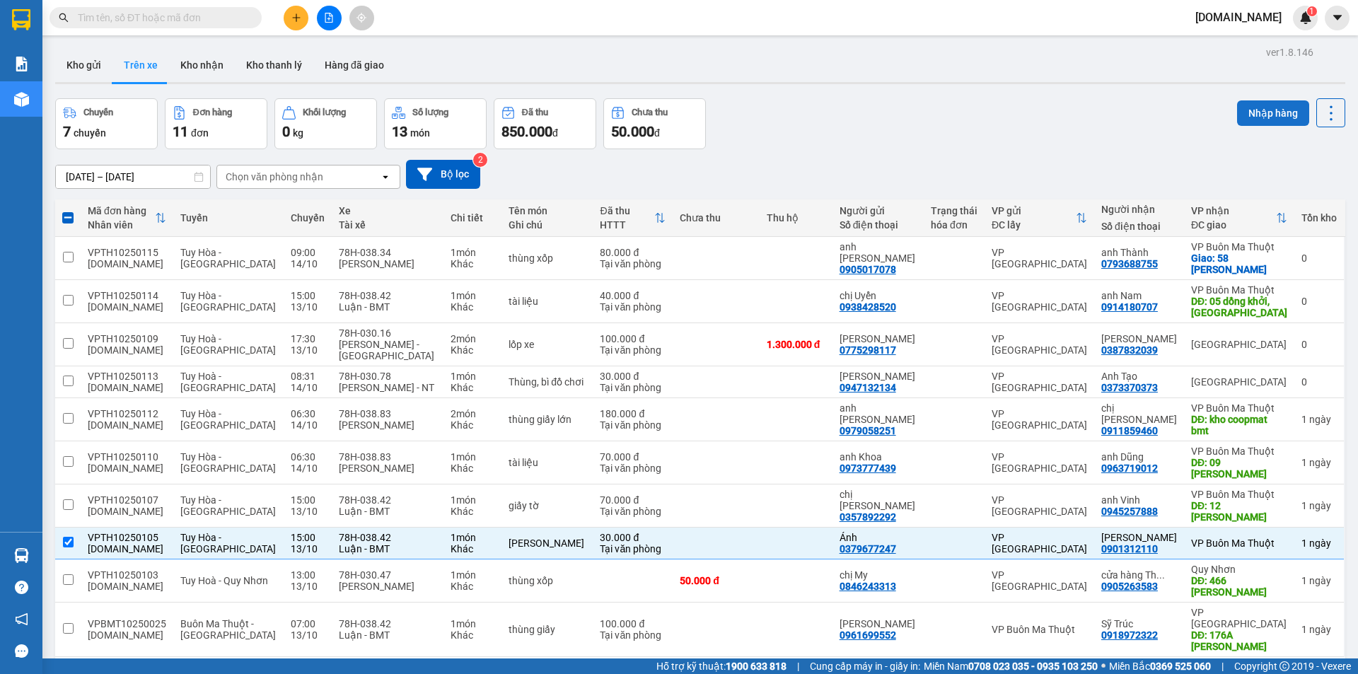
click at [1265, 116] on button "Nhập hàng" at bounding box center [1273, 112] width 72 height 25
checkbox input "false"
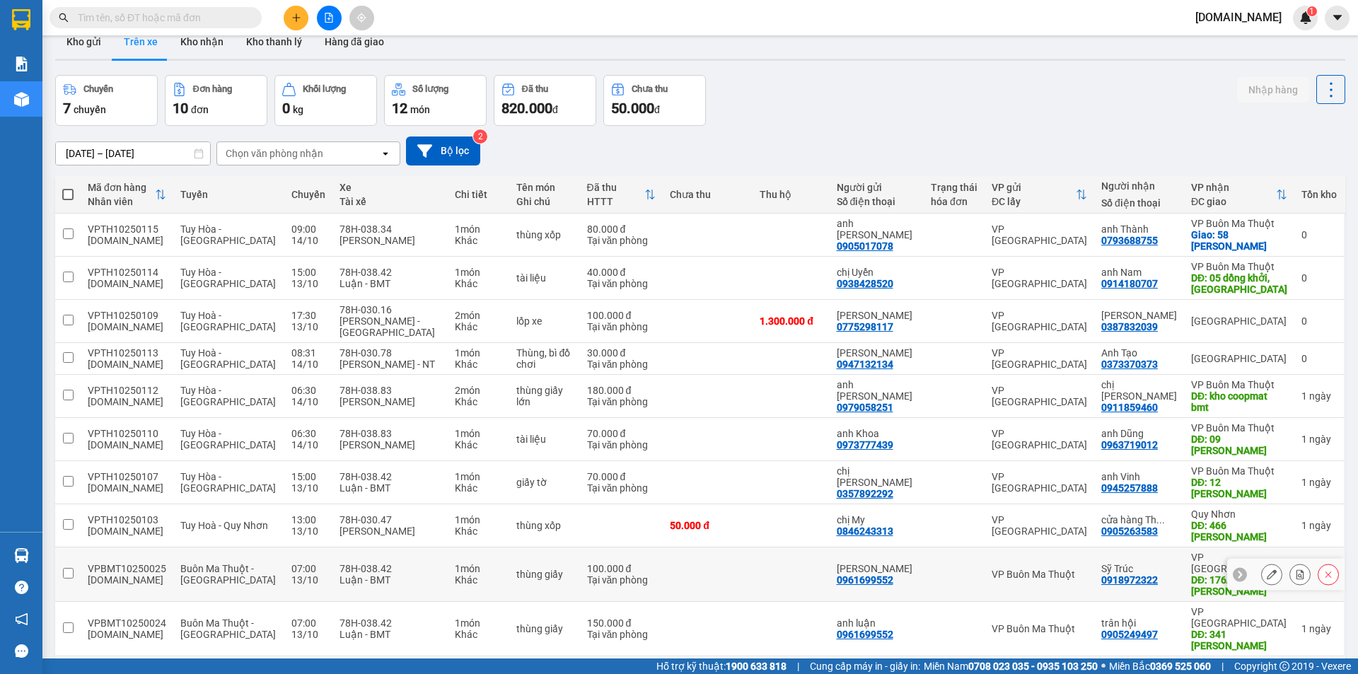
scroll to position [65, 0]
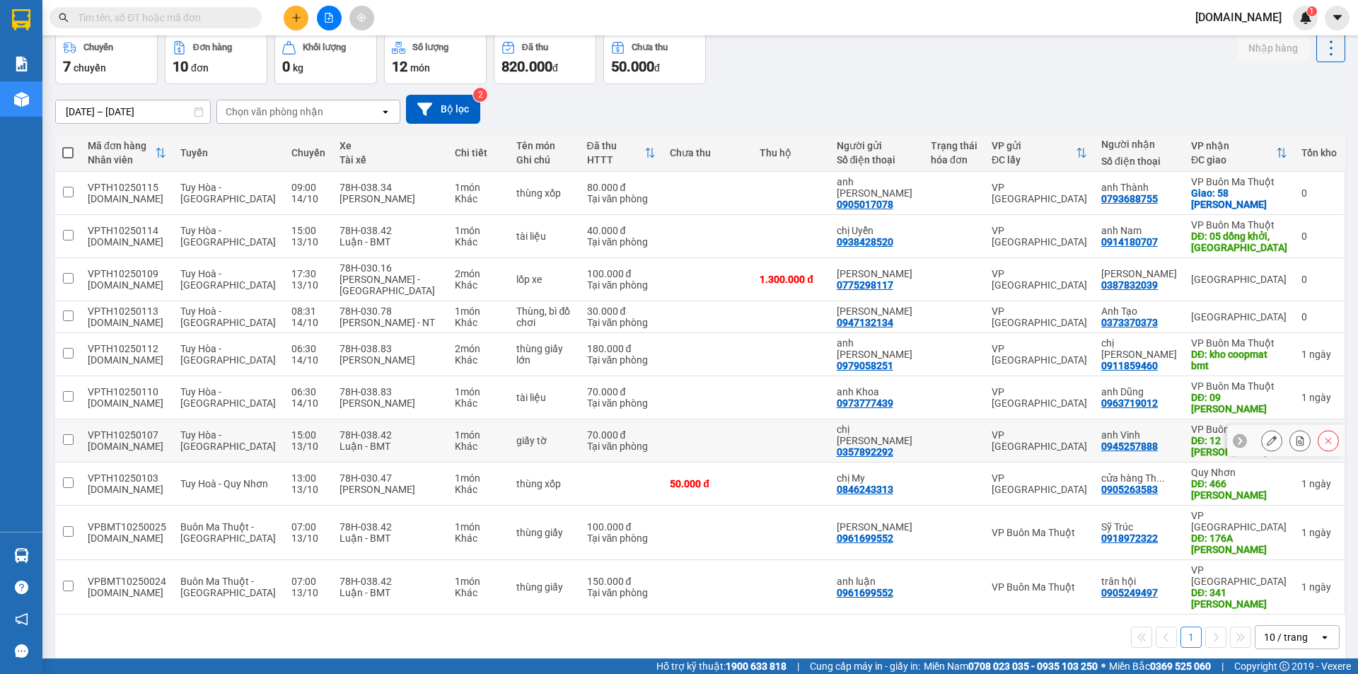
click at [740, 435] on td at bounding box center [708, 440] width 90 height 43
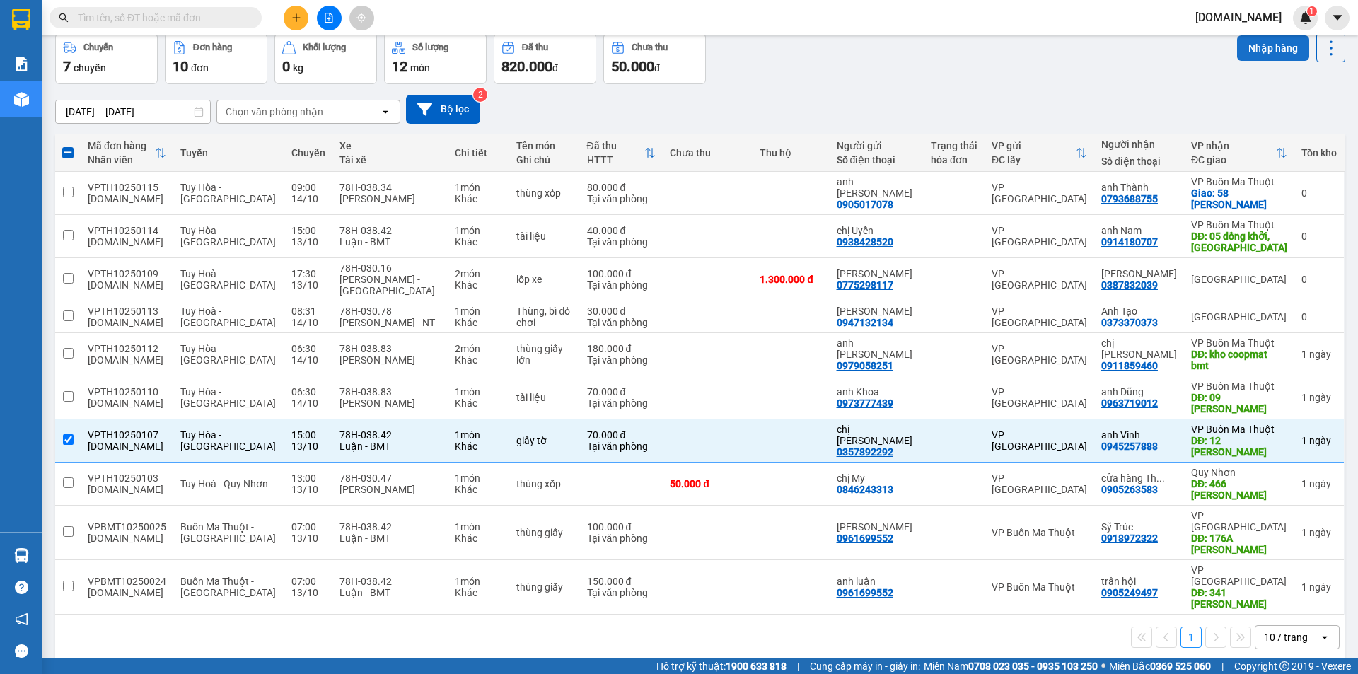
click at [1248, 43] on button "Nhập hàng" at bounding box center [1273, 47] width 72 height 25
checkbox input "false"
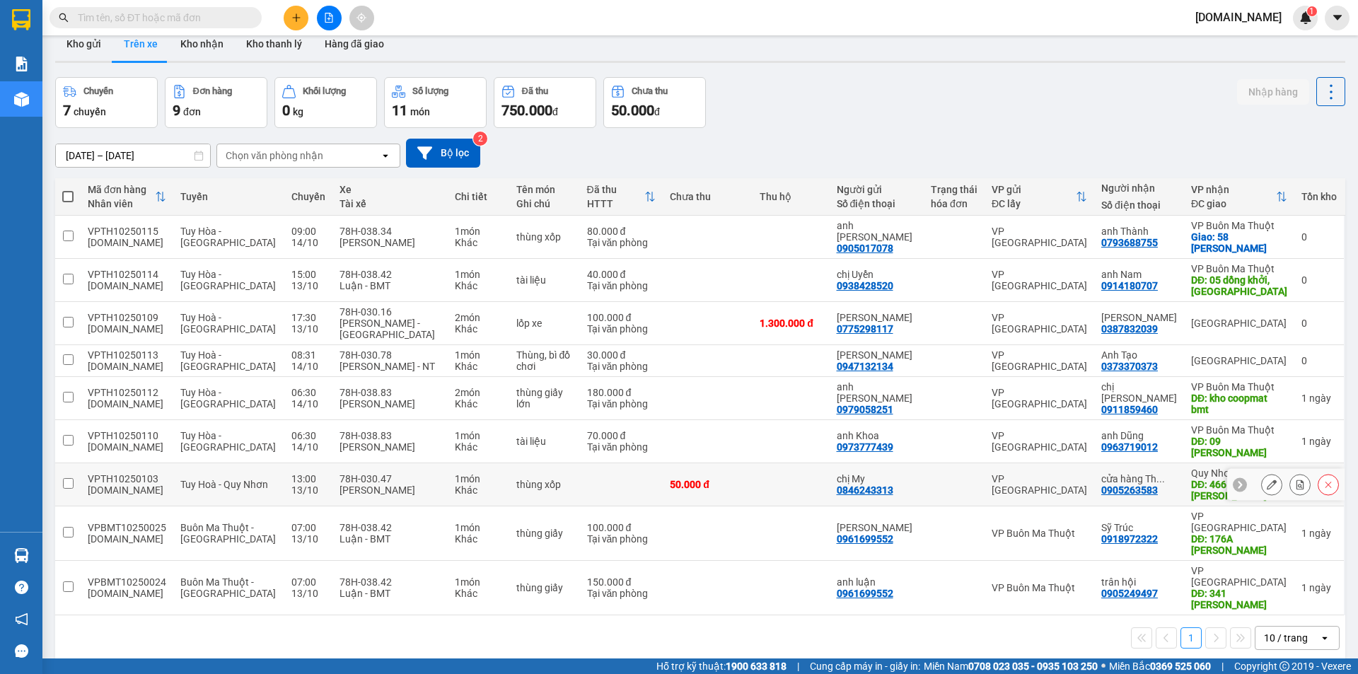
scroll to position [0, 0]
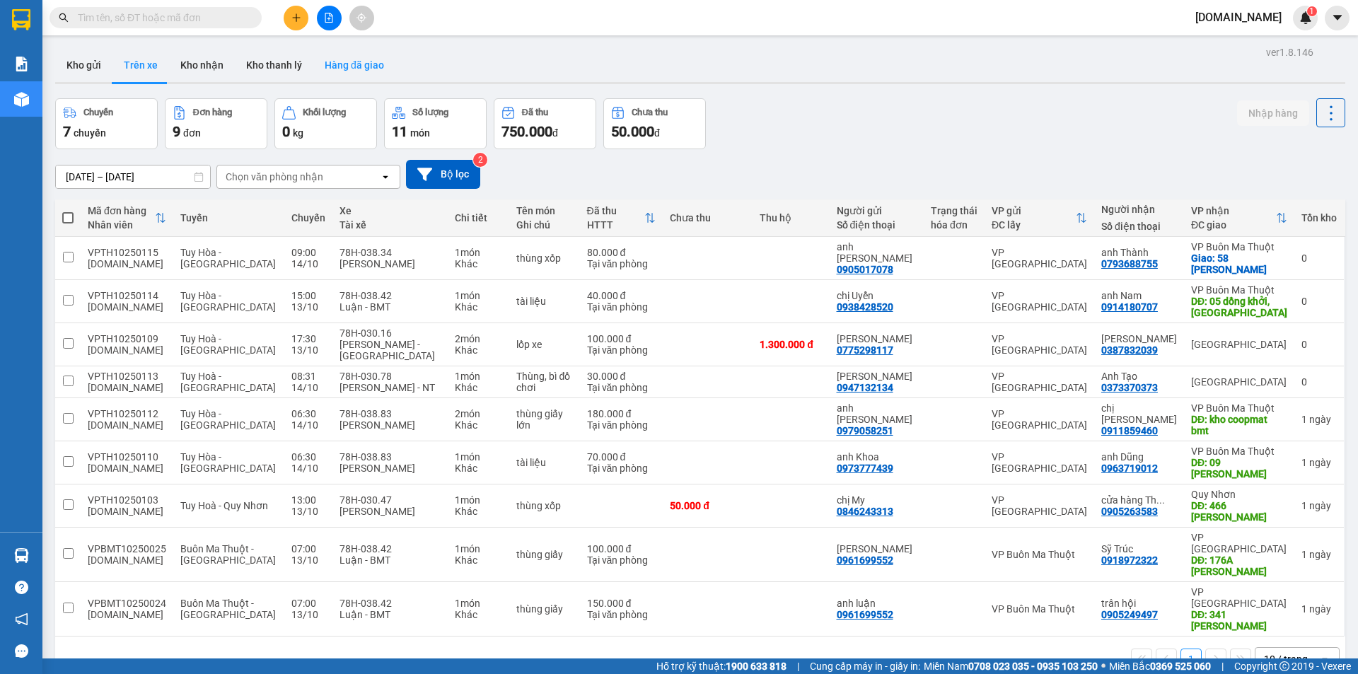
click at [354, 66] on button "Hàng đã giao" at bounding box center [354, 65] width 82 height 34
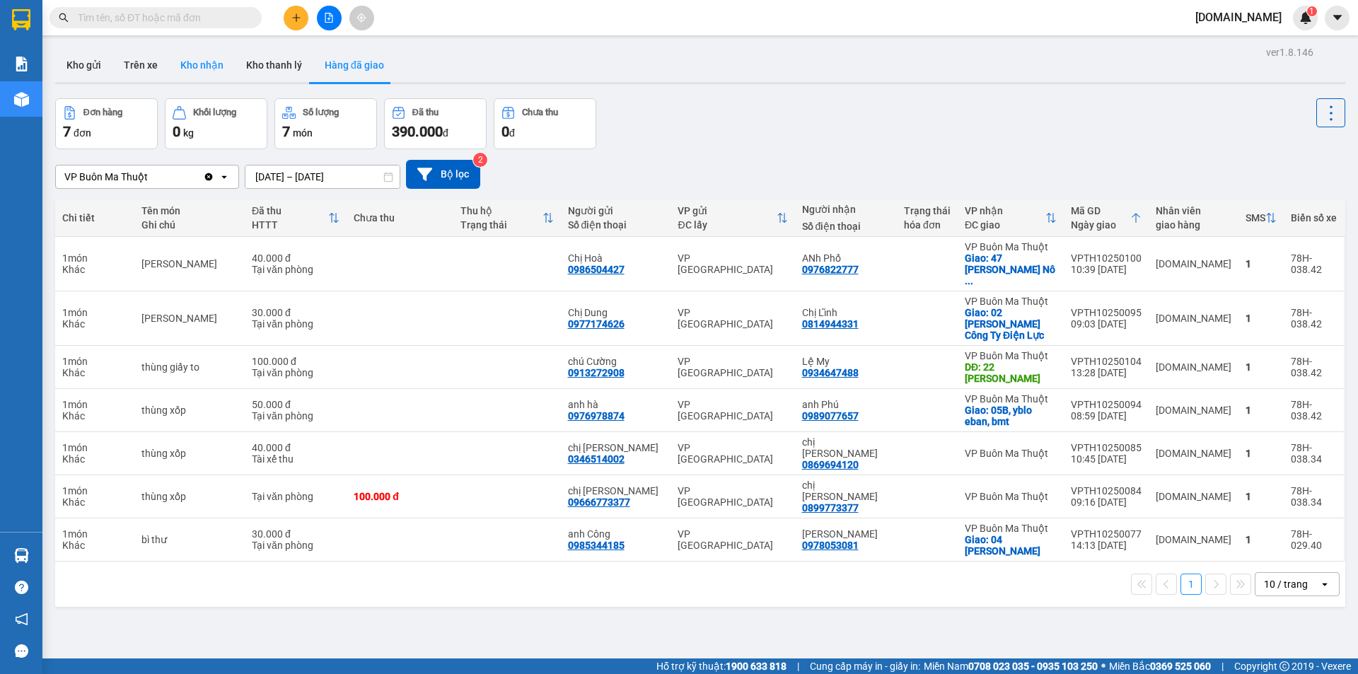
click at [192, 66] on button "Kho nhận" at bounding box center [202, 65] width 66 height 34
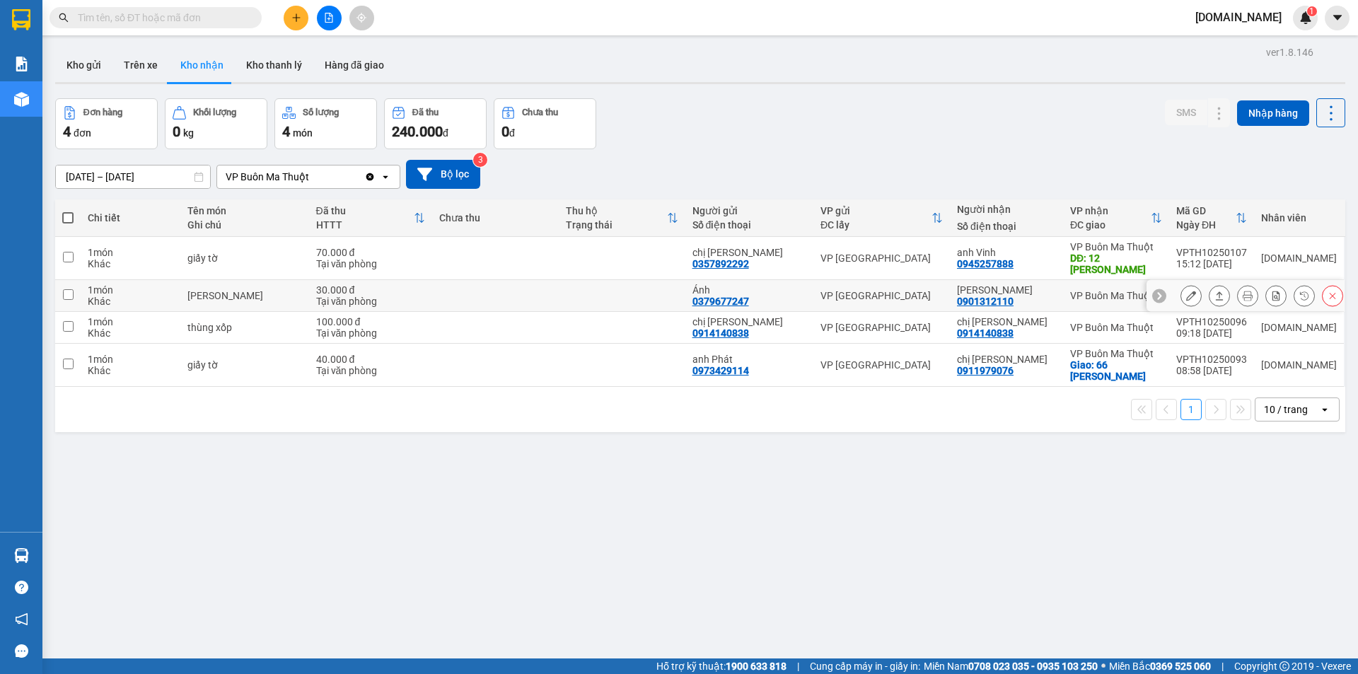
click at [683, 286] on td at bounding box center [622, 296] width 127 height 32
checkbox input "true"
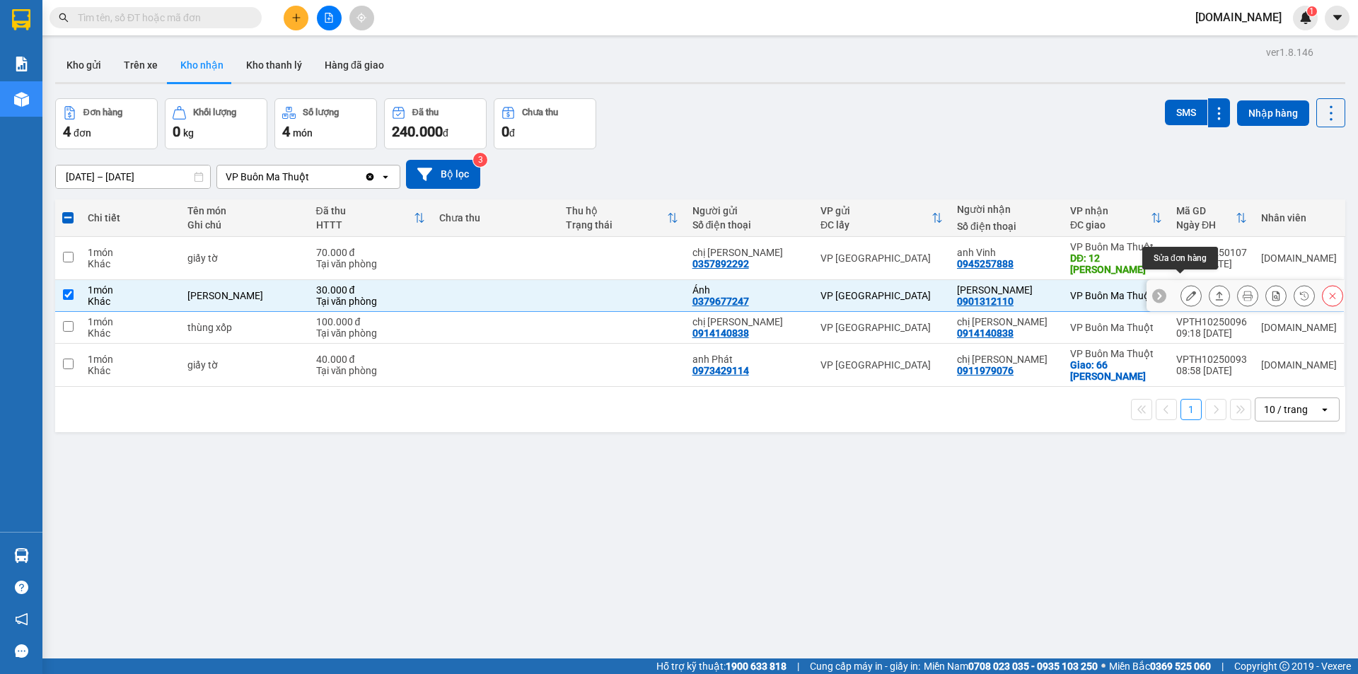
click at [1185, 284] on button at bounding box center [1191, 296] width 20 height 25
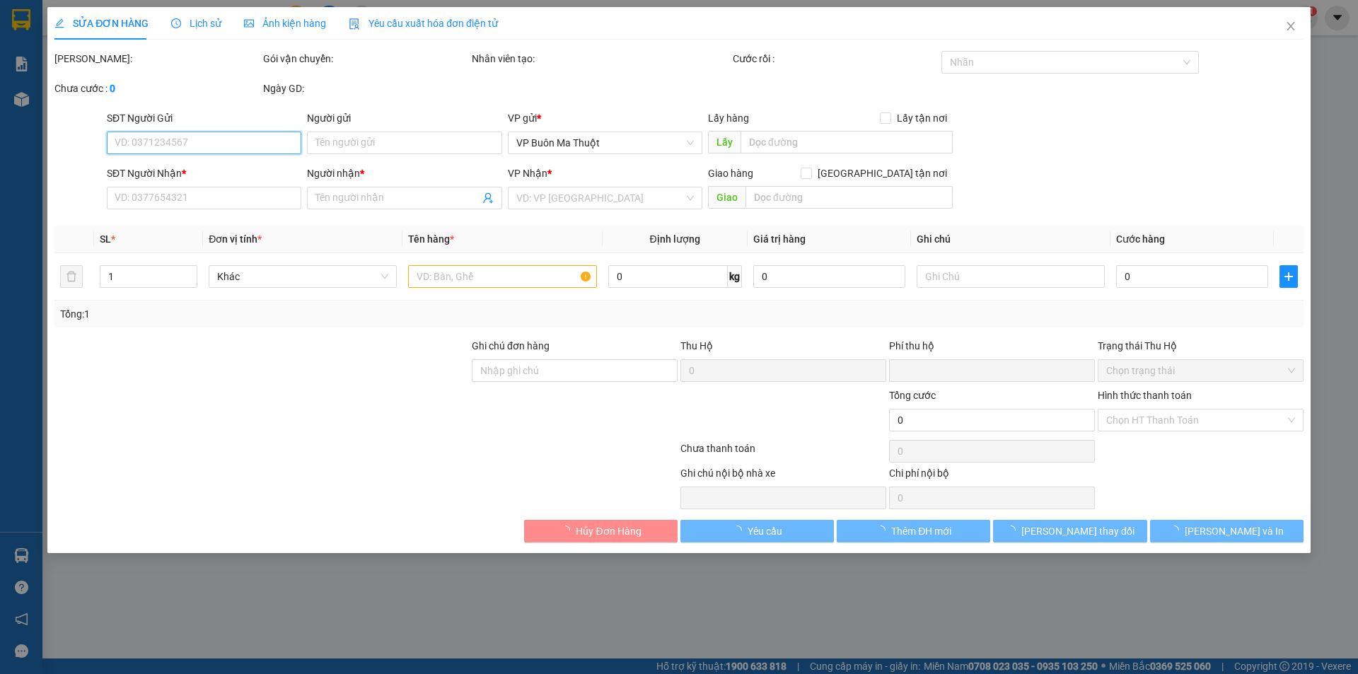
type input "0379677247"
type input "Ánh"
type input "0901312110"
type input "[PERSON_NAME]"
type input "0"
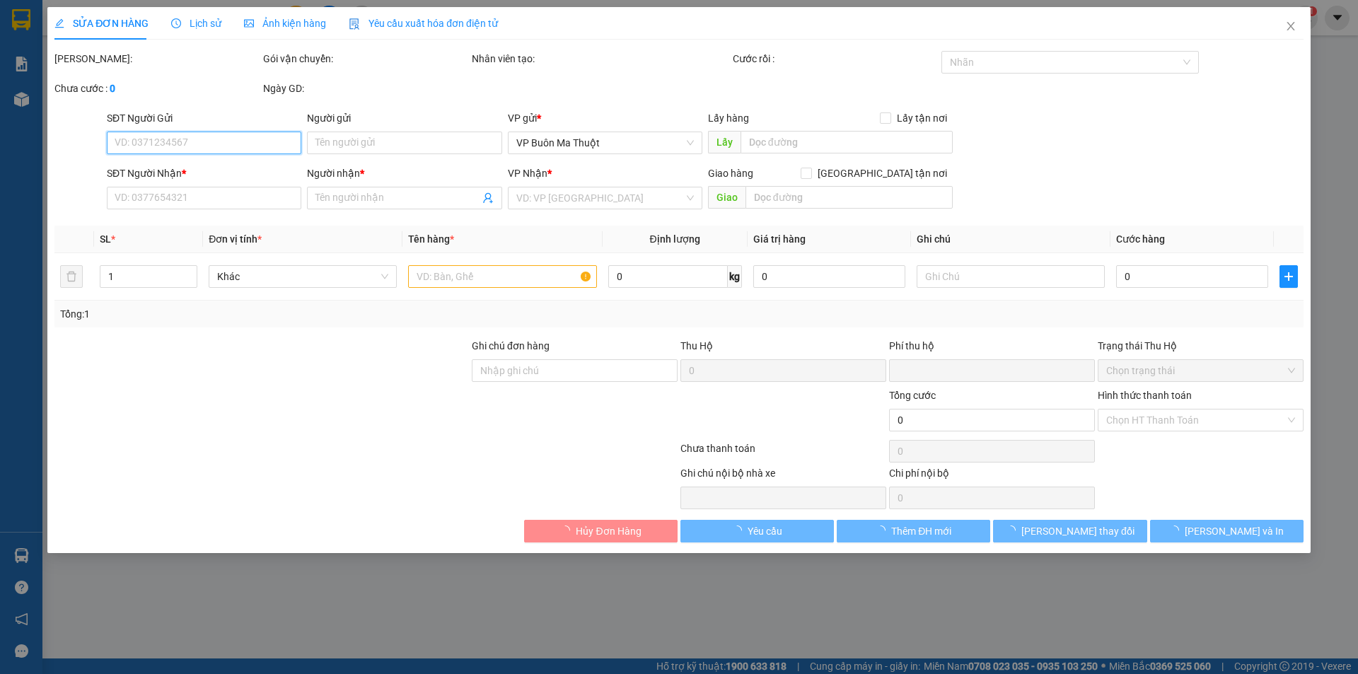
type input "30.000"
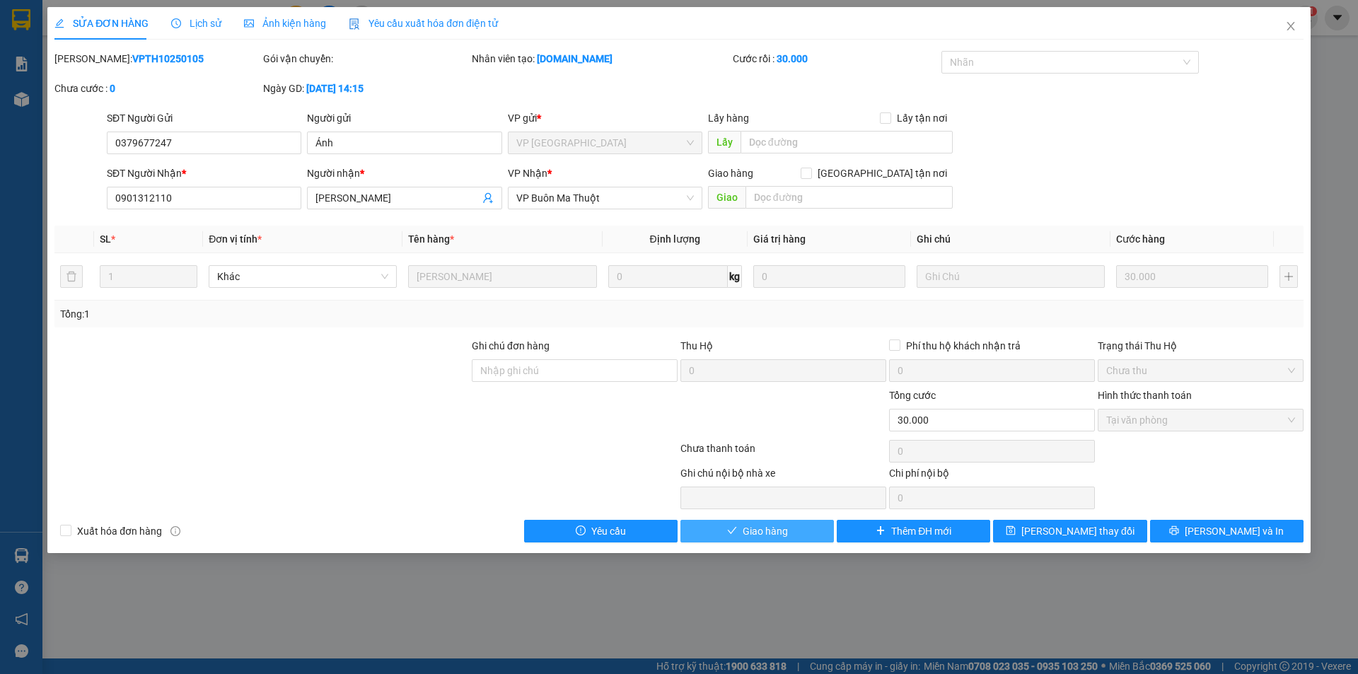
click at [782, 532] on span "Giao hàng" at bounding box center [765, 531] width 45 height 16
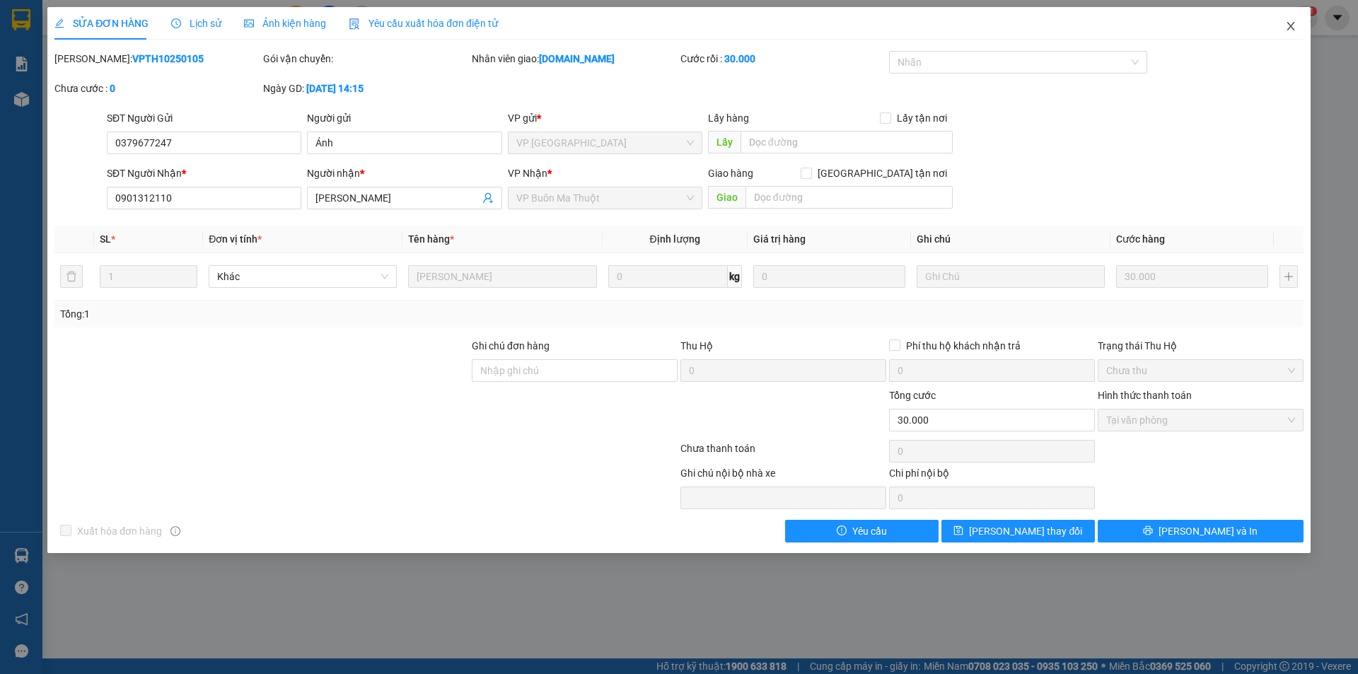
click at [1289, 25] on icon "close" at bounding box center [1290, 26] width 8 height 8
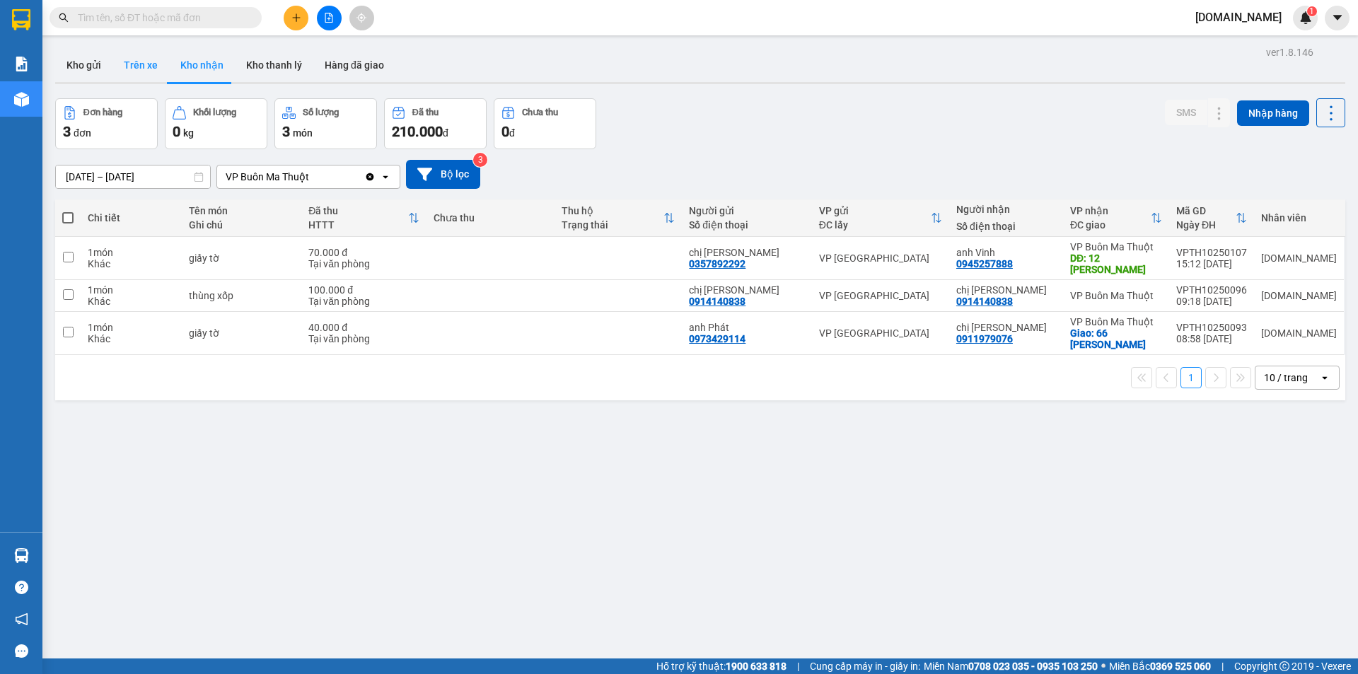
click at [139, 69] on button "Trên xe" at bounding box center [140, 65] width 57 height 34
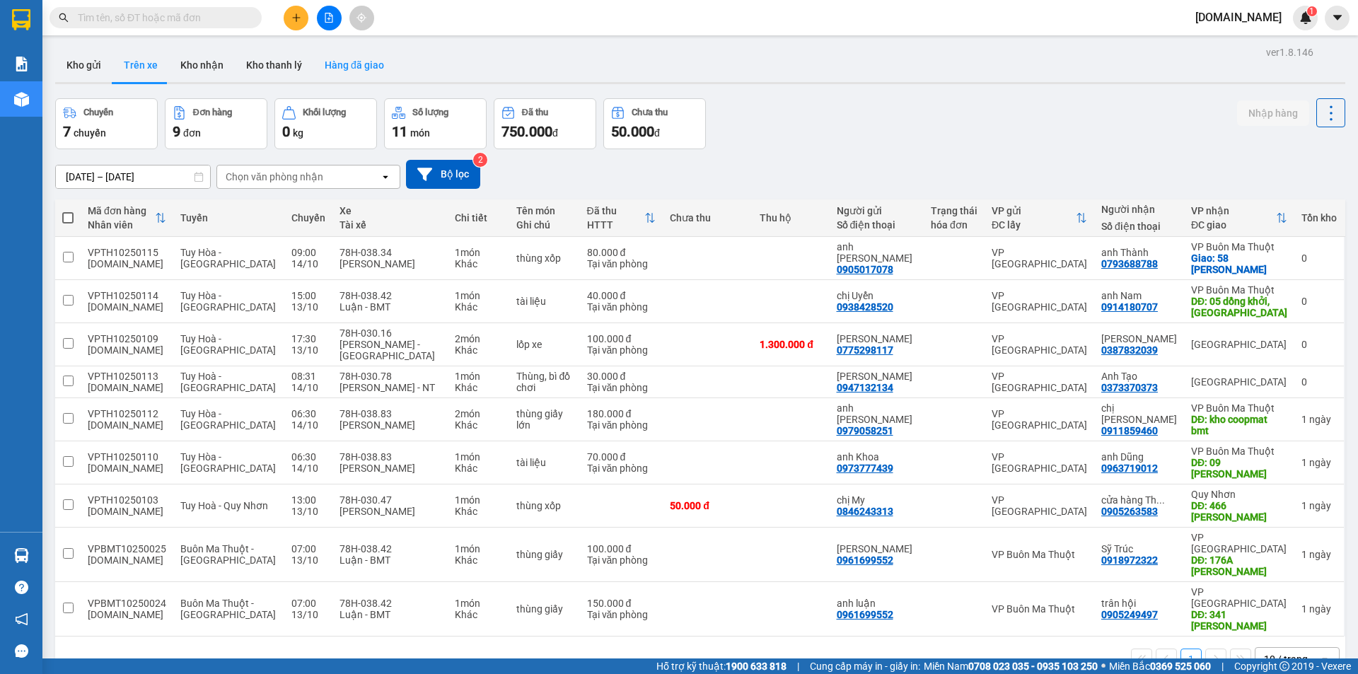
click at [348, 62] on button "Hàng đã giao" at bounding box center [354, 65] width 82 height 34
